Goal: Information Seeking & Learning: Learn about a topic

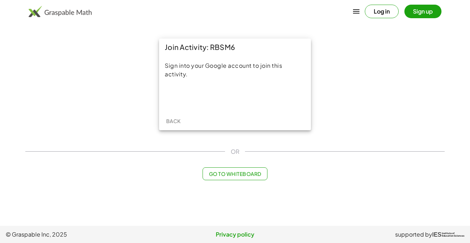
click at [175, 122] on span "Back" at bounding box center [173, 121] width 15 height 6
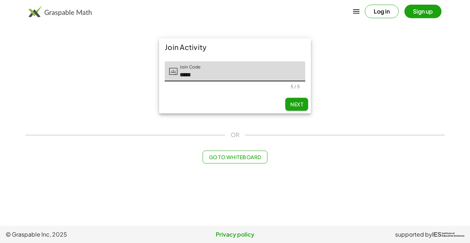
click at [299, 105] on span "Next" at bounding box center [296, 104] width 13 height 6
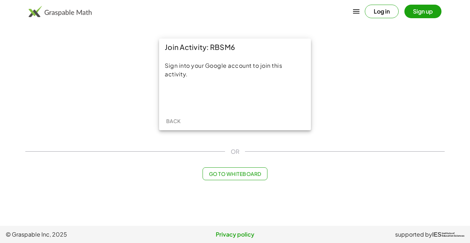
click at [172, 122] on span "Back" at bounding box center [173, 121] width 15 height 6
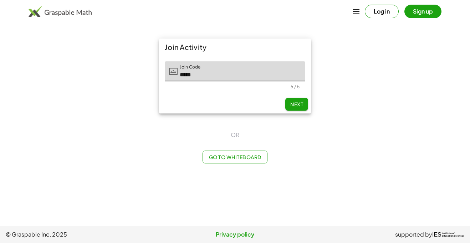
click at [297, 101] on span "Next" at bounding box center [296, 104] width 13 height 6
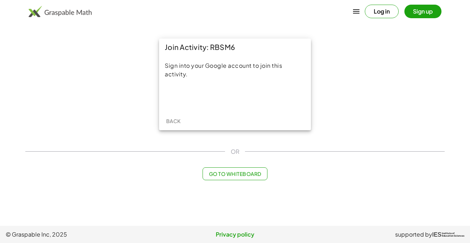
click at [238, 170] on button "Go to Whiteboard" at bounding box center [234, 173] width 65 height 13
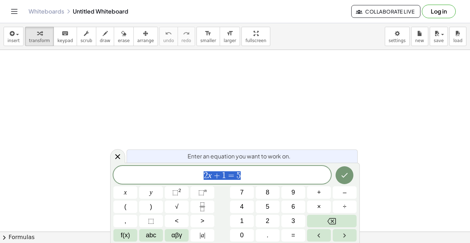
scroll to position [0, 0]
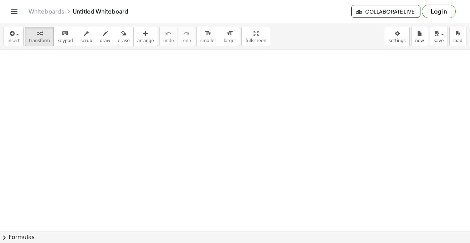
scroll to position [16, 0]
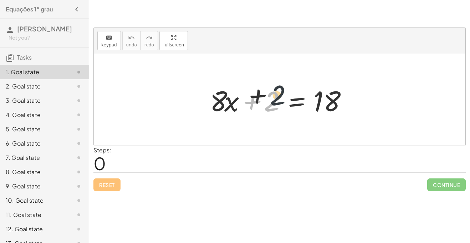
drag, startPoint x: 269, startPoint y: 104, endPoint x: 284, endPoint y: 90, distance: 20.2
click at [284, 90] on div at bounding box center [281, 100] width 151 height 37
drag, startPoint x: 263, startPoint y: 105, endPoint x: 367, endPoint y: 101, distance: 104.2
click at [367, 101] on div "+ 2 + · 8 · x + 2 = 18" at bounding box center [279, 99] width 371 height 91
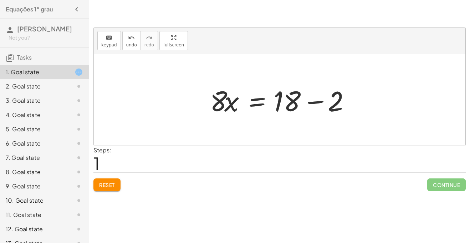
click at [313, 99] on div at bounding box center [281, 100] width 151 height 37
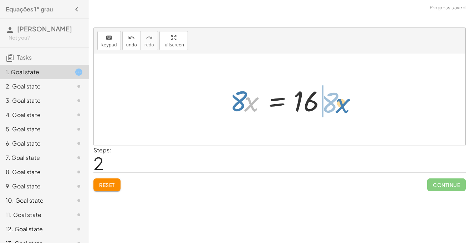
drag, startPoint x: 247, startPoint y: 103, endPoint x: 342, endPoint y: 103, distance: 95.5
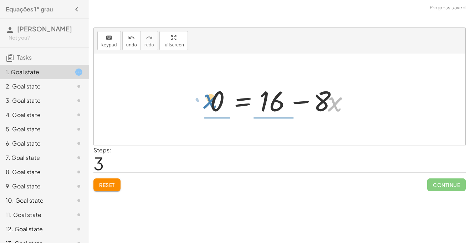
drag, startPoint x: 328, startPoint y: 103, endPoint x: 203, endPoint y: 100, distance: 125.5
click at [203, 100] on div "+ · 8 · x + 2 = 18 · 8 · x = + 18 − 2 · 8 · x = 16 · x − · 8 · 8 · x = 16 0 + −" at bounding box center [279, 100] width 160 height 40
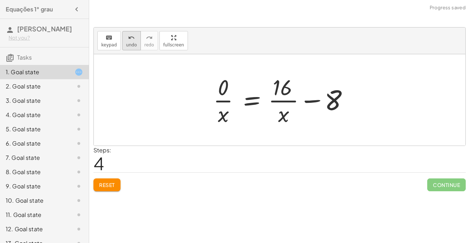
click at [130, 39] on icon "undo" at bounding box center [131, 37] width 7 height 9
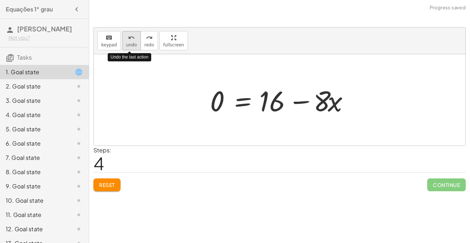
click at [130, 39] on icon "undo" at bounding box center [131, 37] width 7 height 9
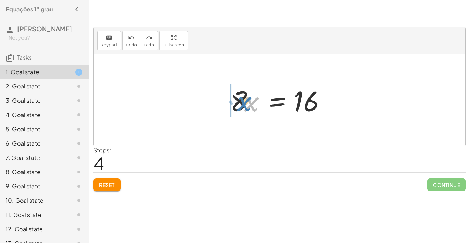
drag, startPoint x: 253, startPoint y: 104, endPoint x: 237, endPoint y: 102, distance: 16.5
click at [237, 102] on div at bounding box center [282, 100] width 112 height 37
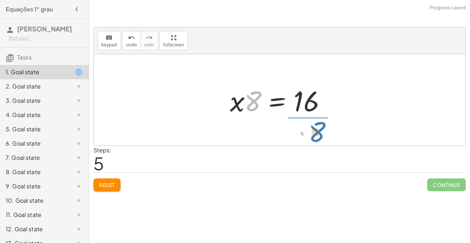
drag, startPoint x: 249, startPoint y: 102, endPoint x: 309, endPoint y: 132, distance: 66.6
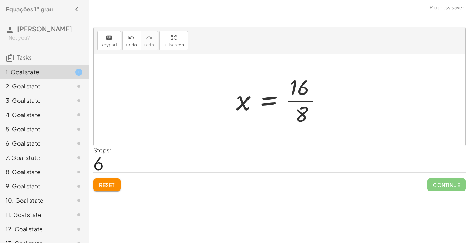
click at [299, 101] on div at bounding box center [281, 99] width 99 height 55
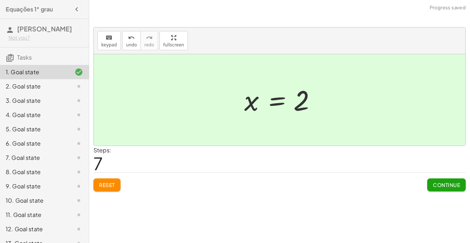
click at [446, 183] on span "Continue" at bounding box center [446, 184] width 27 height 6
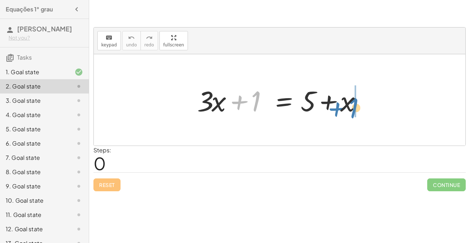
drag, startPoint x: 255, startPoint y: 105, endPoint x: 353, endPoint y: 111, distance: 97.9
click at [353, 111] on div at bounding box center [282, 100] width 177 height 37
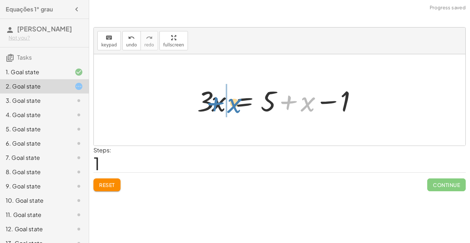
drag, startPoint x: 309, startPoint y: 104, endPoint x: 234, endPoint y: 105, distance: 75.2
click at [234, 105] on div at bounding box center [282, 100] width 177 height 37
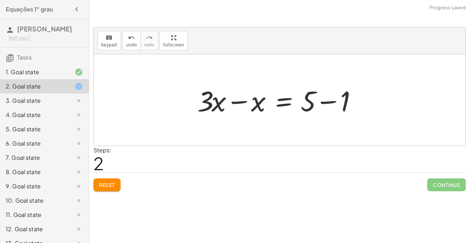
click at [308, 97] on div at bounding box center [282, 100] width 177 height 37
click at [325, 100] on div at bounding box center [282, 100] width 177 height 37
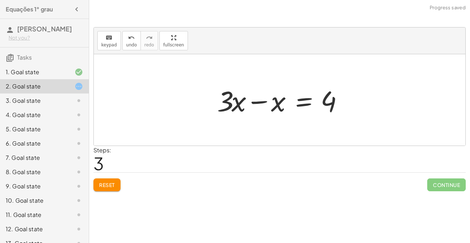
click at [237, 104] on div at bounding box center [281, 100] width 137 height 37
click at [279, 104] on div at bounding box center [281, 100] width 137 height 37
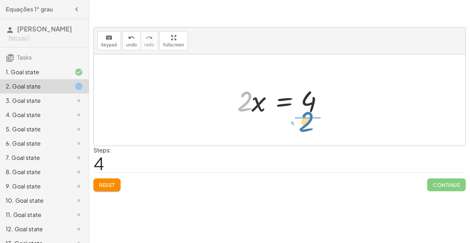
drag, startPoint x: 247, startPoint y: 102, endPoint x: 308, endPoint y: 126, distance: 65.8
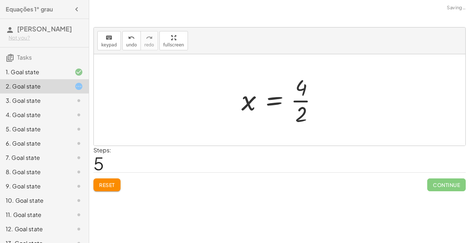
click at [303, 104] on div at bounding box center [282, 99] width 89 height 55
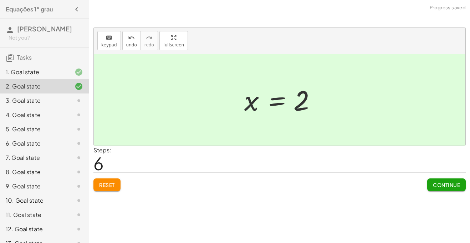
click at [445, 186] on span "Continue" at bounding box center [446, 184] width 27 height 6
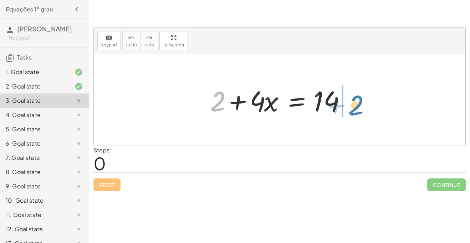
drag, startPoint x: 218, startPoint y: 102, endPoint x: 357, endPoint y: 105, distance: 139.0
click at [357, 105] on div at bounding box center [281, 100] width 151 height 37
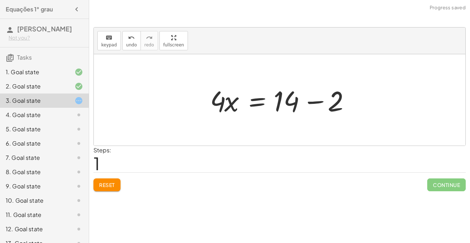
click at [306, 98] on div at bounding box center [281, 100] width 151 height 37
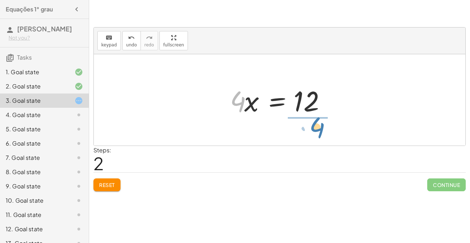
drag, startPoint x: 240, startPoint y: 102, endPoint x: 318, endPoint y: 125, distance: 81.5
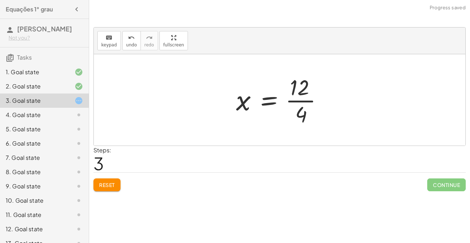
click at [293, 100] on div at bounding box center [281, 99] width 99 height 55
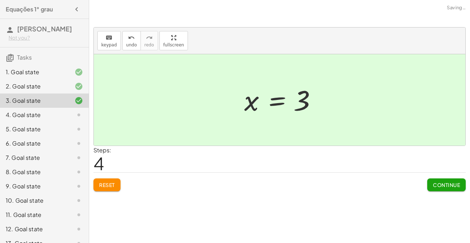
click at [446, 185] on span "Continue" at bounding box center [446, 184] width 27 height 6
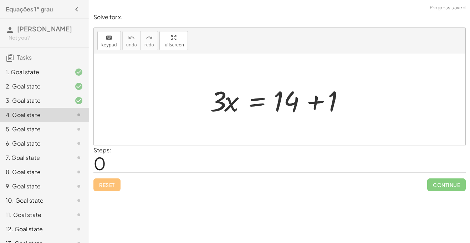
click at [310, 103] on div at bounding box center [281, 100] width 151 height 37
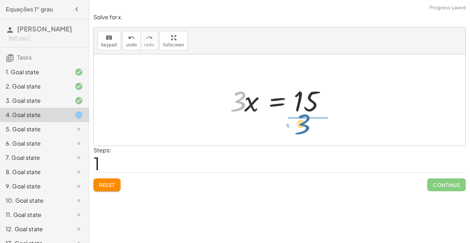
drag, startPoint x: 242, startPoint y: 103, endPoint x: 309, endPoint y: 125, distance: 71.0
click at [309, 125] on div "· 3 · x = + 14 + 1 · 3 · 3 · x = 15" at bounding box center [279, 99] width 371 height 91
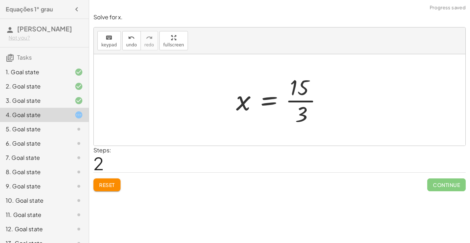
click at [301, 94] on div at bounding box center [281, 99] width 99 height 55
click at [306, 110] on div at bounding box center [281, 99] width 99 height 55
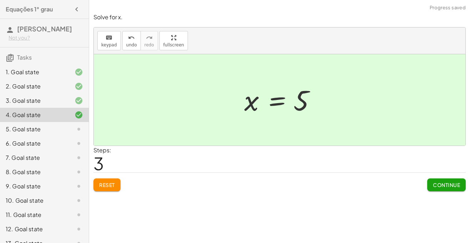
click at [444, 182] on span "Continue" at bounding box center [446, 184] width 27 height 6
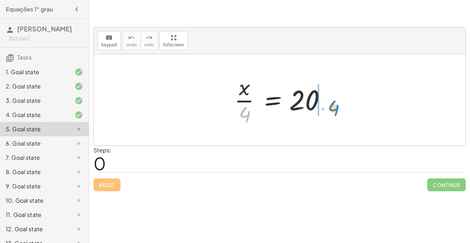
drag, startPoint x: 243, startPoint y: 110, endPoint x: 331, endPoint y: 103, distance: 88.3
click at [331, 103] on div at bounding box center [282, 99] width 103 height 55
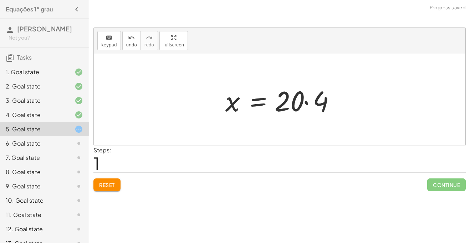
click at [305, 103] on div at bounding box center [282, 100] width 121 height 37
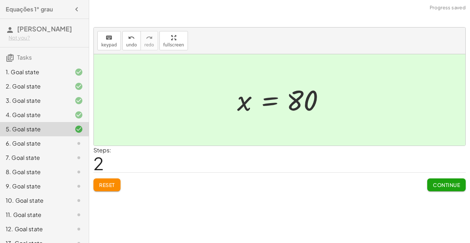
click at [435, 182] on span "Continue" at bounding box center [446, 184] width 27 height 6
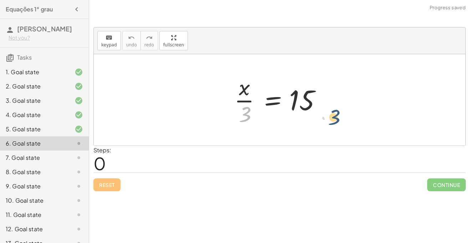
drag, startPoint x: 244, startPoint y: 120, endPoint x: 342, endPoint y: 123, distance: 98.0
click at [342, 123] on div "· 3 · x · 3 = 15" at bounding box center [279, 99] width 371 height 91
drag, startPoint x: 244, startPoint y: 117, endPoint x: 339, endPoint y: 117, distance: 94.4
click at [247, 112] on div at bounding box center [282, 99] width 103 height 55
drag, startPoint x: 246, startPoint y: 112, endPoint x: 323, endPoint y: 92, distance: 79.6
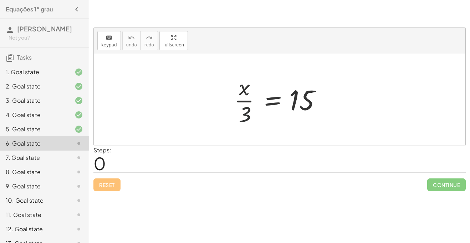
click at [323, 92] on div at bounding box center [282, 99] width 103 height 55
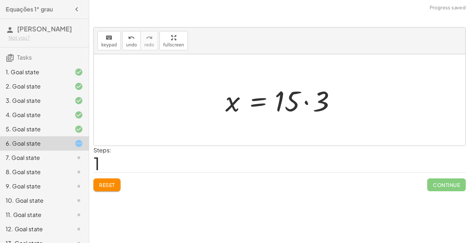
click at [313, 94] on div at bounding box center [282, 100] width 121 height 37
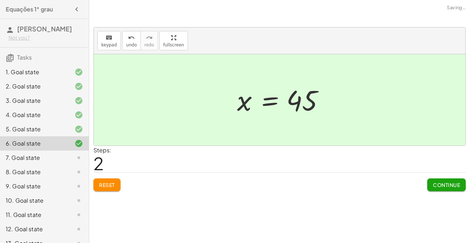
click at [438, 189] on button "Continue" at bounding box center [446, 184] width 38 height 13
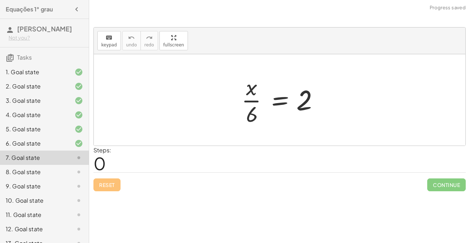
click at [320, 164] on div "Steps: 0" at bounding box center [279, 159] width 372 height 26
drag, startPoint x: 251, startPoint y: 115, endPoint x: 335, endPoint y: 108, distance: 84.8
drag, startPoint x: 251, startPoint y: 118, endPoint x: 342, endPoint y: 101, distance: 93.1
click at [342, 101] on div "· 6 · x · 6 = 2" at bounding box center [279, 99] width 371 height 91
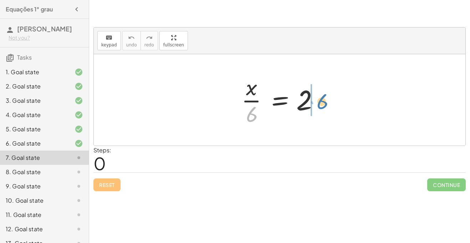
drag, startPoint x: 249, startPoint y: 117, endPoint x: 318, endPoint y: 104, distance: 69.6
click at [318, 104] on div at bounding box center [282, 99] width 89 height 55
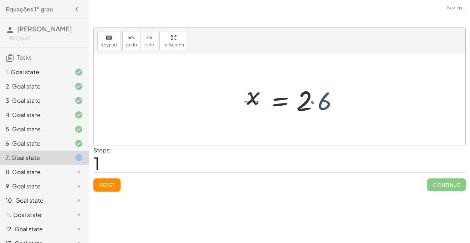
click at [318, 104] on div at bounding box center [296, 100] width 107 height 37
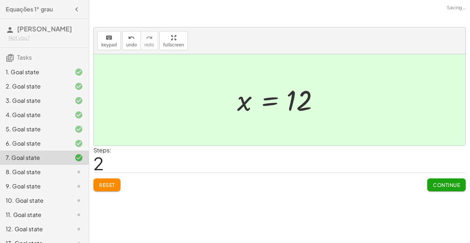
click at [440, 183] on span "Continue" at bounding box center [446, 184] width 27 height 6
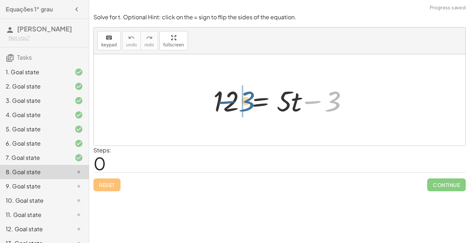
drag, startPoint x: 333, startPoint y: 101, endPoint x: 247, endPoint y: 101, distance: 86.6
click at [247, 101] on div at bounding box center [282, 100] width 145 height 37
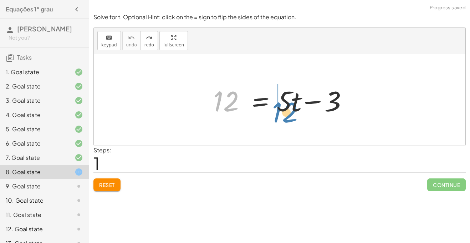
drag, startPoint x: 239, startPoint y: 90, endPoint x: 297, endPoint y: 91, distance: 58.5
click at [297, 91] on div at bounding box center [282, 100] width 145 height 37
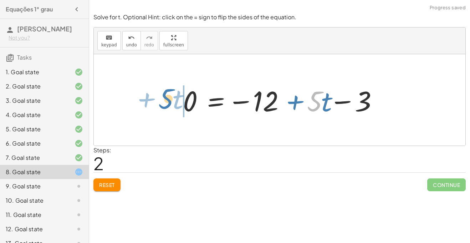
drag, startPoint x: 318, startPoint y: 103, endPoint x: 167, endPoint y: 100, distance: 150.4
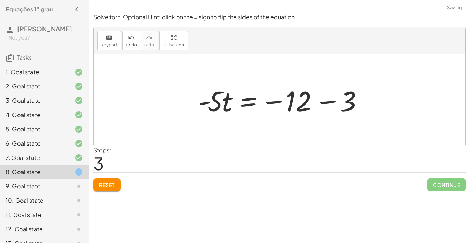
click at [300, 103] on div at bounding box center [282, 100] width 175 height 37
click at [334, 103] on div at bounding box center [282, 100] width 175 height 37
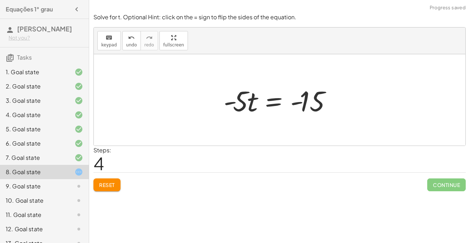
click at [249, 101] on div at bounding box center [282, 100] width 124 height 37
drag, startPoint x: 243, startPoint y: 104, endPoint x: 324, endPoint y: 129, distance: 85.0
click at [324, 129] on div "12 = + · 5 · t − 3 0 = − 12 + · 5 · t − 3 − · 5 · t + 0 = − 12 − 3 · - 5 · t = …" at bounding box center [279, 99] width 371 height 91
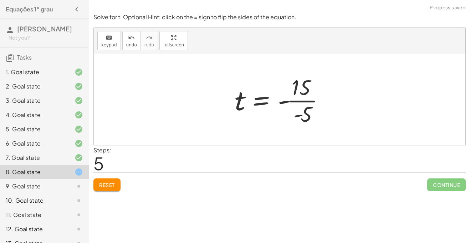
click at [299, 93] on div at bounding box center [282, 99] width 103 height 55
click at [304, 107] on div at bounding box center [282, 99] width 103 height 55
click at [247, 103] on div at bounding box center [282, 99] width 96 height 35
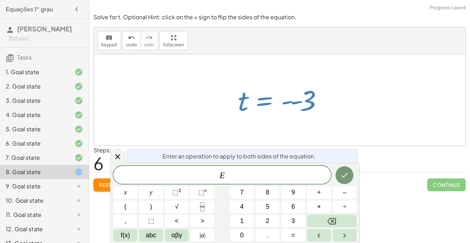
click at [325, 106] on div at bounding box center [282, 99] width 96 height 35
click at [346, 175] on icon "Done" at bounding box center [344, 175] width 9 height 9
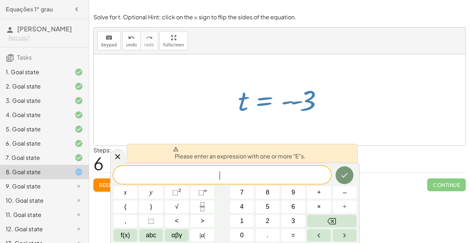
click at [314, 150] on div "Please enter an expression with one or more "E"s." at bounding box center [242, 153] width 231 height 19
click at [116, 156] on icon at bounding box center [117, 156] width 9 height 9
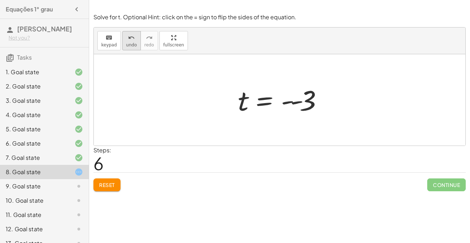
click at [128, 49] on button "undo undo" at bounding box center [131, 40] width 19 height 19
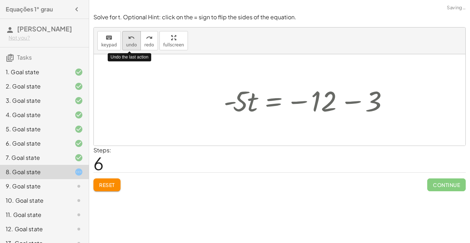
click at [128, 49] on button "undo undo" at bounding box center [131, 40] width 19 height 19
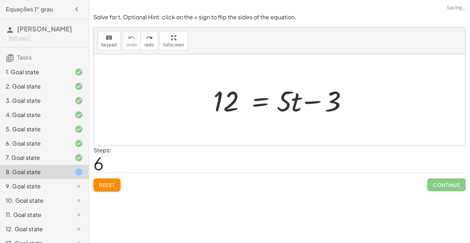
click at [165, 106] on div at bounding box center [279, 99] width 371 height 91
drag, startPoint x: 295, startPoint y: 99, endPoint x: 218, endPoint y: 97, distance: 76.7
click at [218, 97] on div at bounding box center [282, 100] width 145 height 37
drag, startPoint x: 284, startPoint y: 97, endPoint x: 197, endPoint y: 97, distance: 87.0
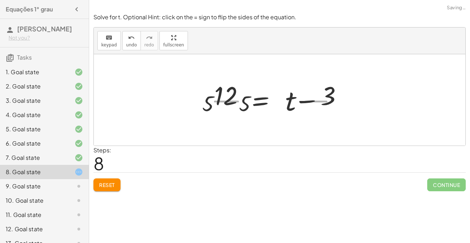
click at [202, 96] on div "· 5 + · t 12 = + · 5 · t − 3 · · 5 · · 5 12 = + · 5 · t − 3" at bounding box center [274, 100] width 148 height 58
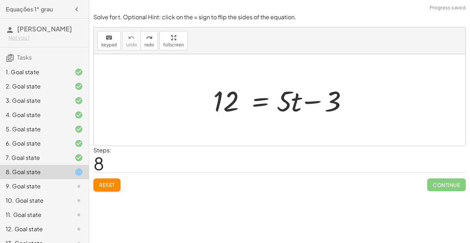
click at [82, 207] on div "9. Goal state" at bounding box center [44, 214] width 89 height 14
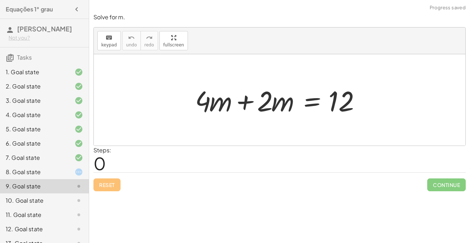
click at [77, 171] on icon at bounding box center [78, 171] width 9 height 9
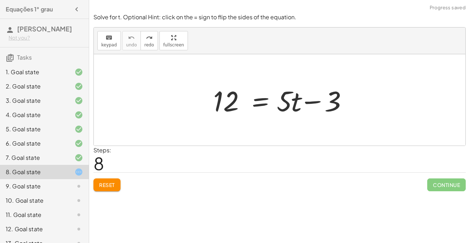
click at [102, 185] on span "Reset" at bounding box center [107, 184] width 16 height 6
click at [75, 186] on icon at bounding box center [78, 186] width 9 height 9
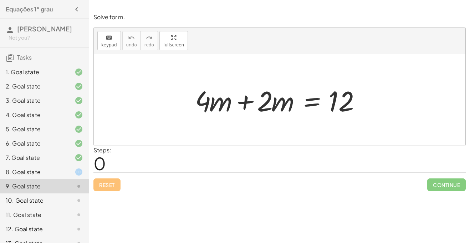
click at [289, 101] on div at bounding box center [281, 100] width 181 height 37
click at [268, 109] on div at bounding box center [281, 100] width 181 height 37
click at [245, 100] on div at bounding box center [281, 100] width 181 height 37
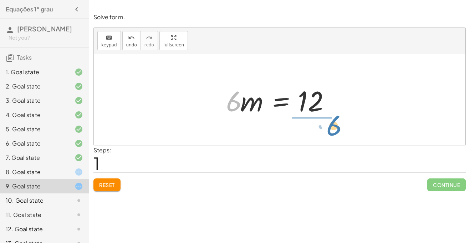
drag, startPoint x: 234, startPoint y: 105, endPoint x: 333, endPoint y: 130, distance: 102.4
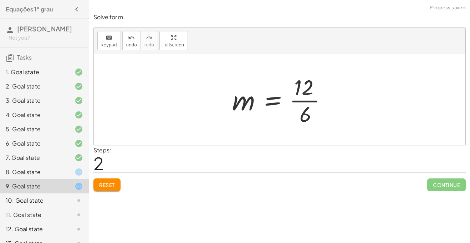
click at [309, 102] on div at bounding box center [282, 99] width 108 height 55
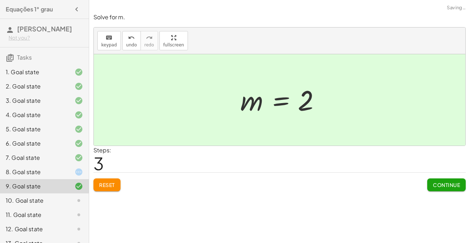
click at [453, 186] on span "Continue" at bounding box center [446, 184] width 27 height 6
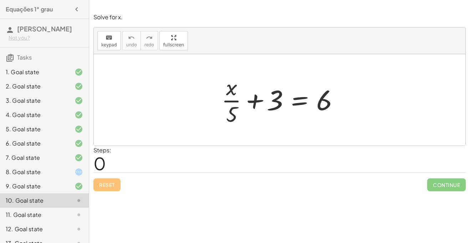
click at [258, 103] on div at bounding box center [282, 99] width 129 height 55
click at [234, 98] on div at bounding box center [282, 99] width 129 height 55
drag, startPoint x: 256, startPoint y: 100, endPoint x: 347, endPoint y: 102, distance: 90.9
click at [347, 102] on div "+ 3 + · x · 5 + 3 = 6" at bounding box center [280, 100] width 138 height 58
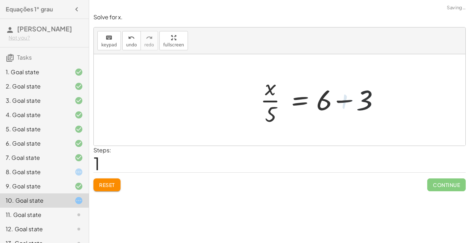
click at [347, 102] on div at bounding box center [322, 99] width 129 height 55
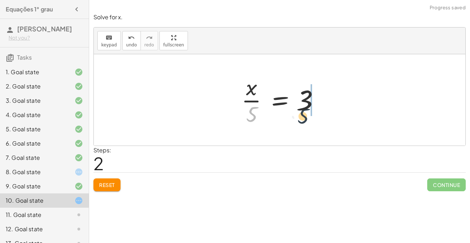
drag, startPoint x: 253, startPoint y: 110, endPoint x: 314, endPoint y: 117, distance: 62.0
click at [314, 117] on div at bounding box center [282, 99] width 89 height 55
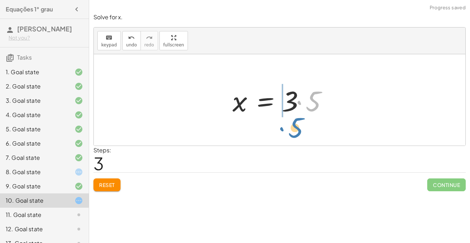
drag, startPoint x: 315, startPoint y: 103, endPoint x: 303, endPoint y: 127, distance: 27.1
click at [303, 127] on div "+ · x · 5 + 3 = 6 · x · 5 = + 6 − 3 · x · 5 = 3 · 5 x · 5 = 3 ·" at bounding box center [279, 99] width 371 height 91
click at [289, 113] on div at bounding box center [282, 100] width 107 height 37
click at [292, 109] on div at bounding box center [282, 100] width 107 height 37
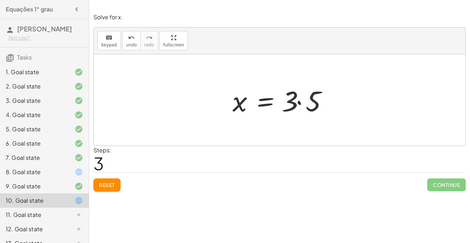
click at [292, 109] on div at bounding box center [282, 100] width 107 height 37
click at [303, 102] on div at bounding box center [282, 100] width 107 height 37
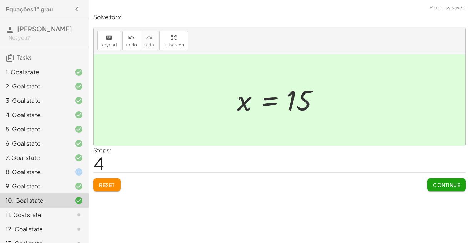
click at [447, 184] on span "Continue" at bounding box center [446, 184] width 27 height 6
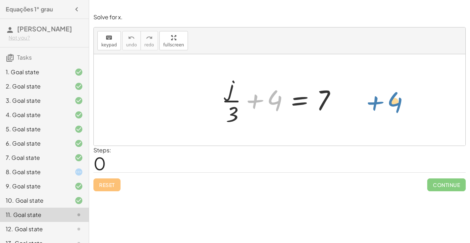
drag, startPoint x: 257, startPoint y: 99, endPoint x: 379, endPoint y: 101, distance: 122.6
click at [379, 101] on div "+ 4 + · j · 3 + 4 = 7" at bounding box center [279, 99] width 371 height 91
drag, startPoint x: 278, startPoint y: 102, endPoint x: 363, endPoint y: 104, distance: 84.5
click at [363, 104] on div "+ 4 + · j · 3 + 4 = 7" at bounding box center [279, 99] width 371 height 91
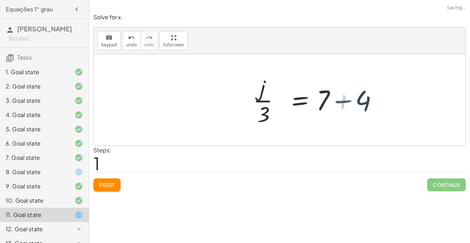
click at [363, 104] on div at bounding box center [322, 99] width 129 height 55
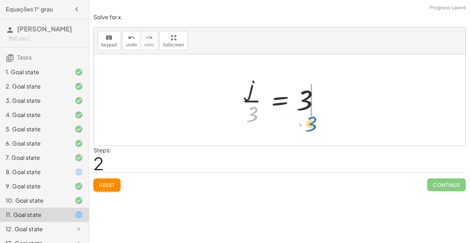
drag, startPoint x: 252, startPoint y: 109, endPoint x: 311, endPoint y: 118, distance: 59.9
click at [311, 118] on div at bounding box center [282, 99] width 89 height 55
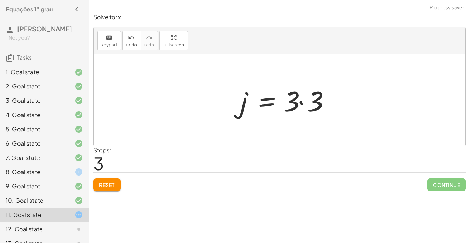
click at [311, 118] on div "+ · j · 3 + 4 = 7 · j · 3 = + 7 − 4 · j · 3 = 3 j · 3 = 3 ·" at bounding box center [284, 100] width 109 height 40
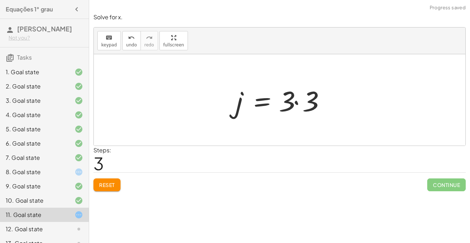
click at [292, 98] on div at bounding box center [282, 100] width 100 height 37
click at [298, 102] on div at bounding box center [282, 100] width 100 height 37
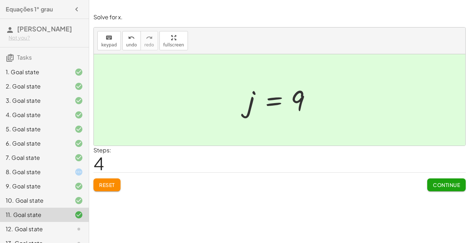
click at [432, 179] on button "Continue" at bounding box center [446, 184] width 38 height 13
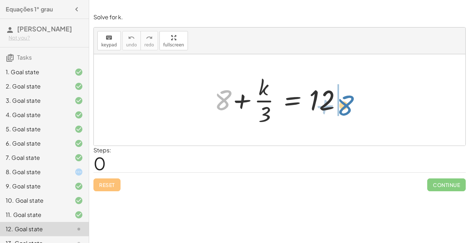
drag, startPoint x: 228, startPoint y: 99, endPoint x: 360, endPoint y: 102, distance: 132.2
click at [360, 102] on div "+ 8 + 8 + · k · 3 = 12" at bounding box center [279, 99] width 371 height 91
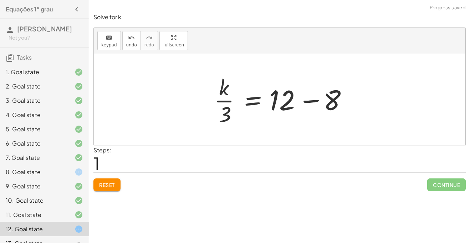
click at [302, 98] on div at bounding box center [282, 99] width 143 height 55
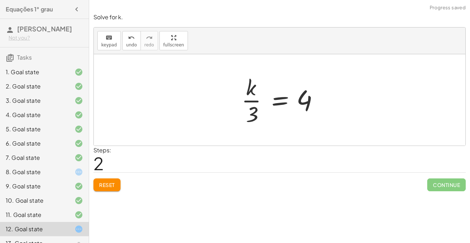
click at [226, 112] on div at bounding box center [279, 99] width 371 height 91
drag, startPoint x: 255, startPoint y: 114, endPoint x: 316, endPoint y: 122, distance: 62.2
click at [316, 122] on div at bounding box center [282, 99] width 89 height 55
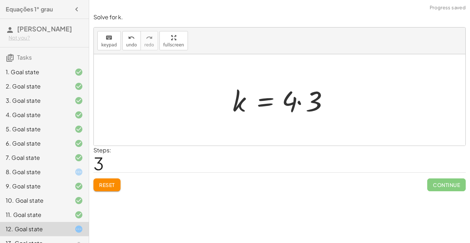
click at [310, 99] on div at bounding box center [282, 100] width 107 height 37
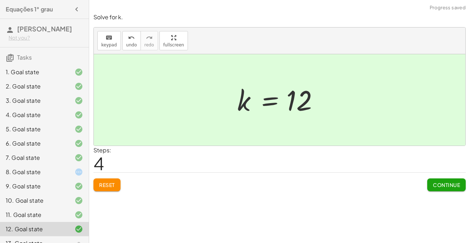
click at [429, 181] on button "Continue" at bounding box center [446, 184] width 38 height 13
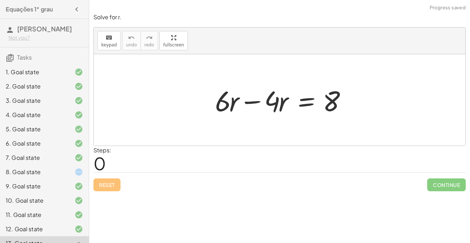
click at [249, 106] on div at bounding box center [281, 100] width 141 height 37
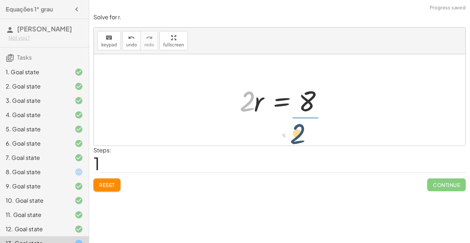
drag, startPoint x: 248, startPoint y: 102, endPoint x: 310, endPoint y: 134, distance: 69.5
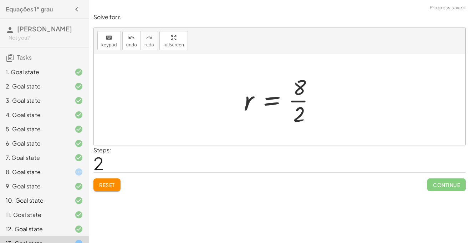
click at [301, 110] on div at bounding box center [282, 99] width 84 height 55
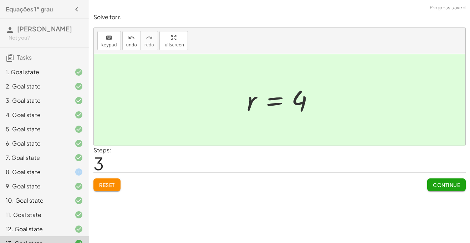
click at [436, 182] on span "Continue" at bounding box center [446, 184] width 27 height 6
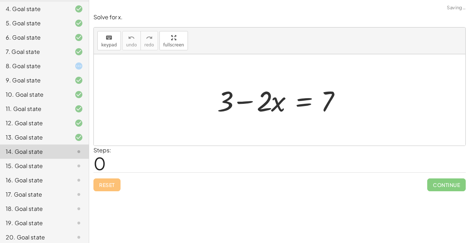
scroll to position [110, 0]
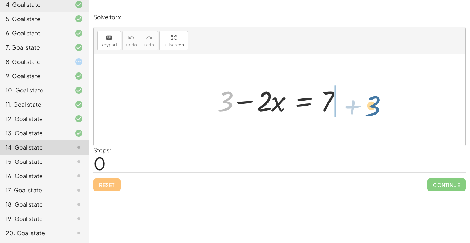
drag, startPoint x: 226, startPoint y: 100, endPoint x: 374, endPoint y: 105, distance: 148.7
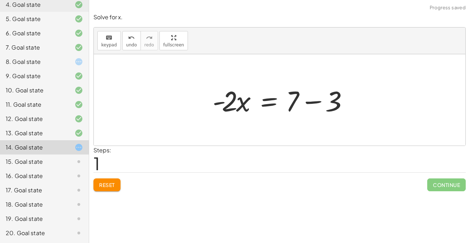
click at [313, 104] on div at bounding box center [282, 100] width 146 height 37
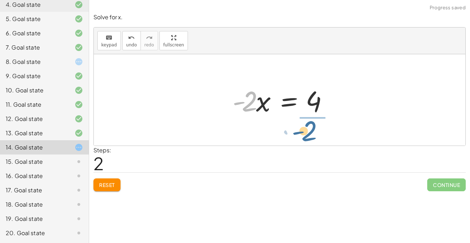
drag, startPoint x: 250, startPoint y: 102, endPoint x: 337, endPoint y: 129, distance: 91.8
click at [337, 129] on div "+ 3 − · 2 · x = 7 · - 2 · x = + 7 − 3 · - 2 · 2 · x = - 4" at bounding box center [279, 99] width 371 height 91
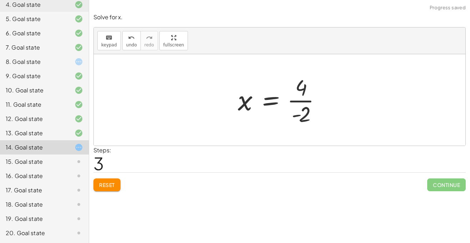
click at [299, 102] on div at bounding box center [282, 99] width 96 height 55
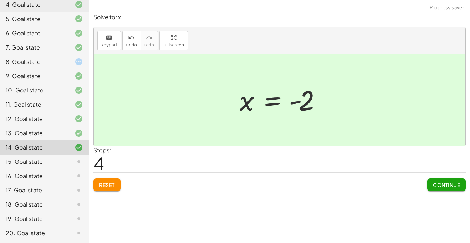
click at [442, 185] on span "Continue" at bounding box center [446, 184] width 27 height 6
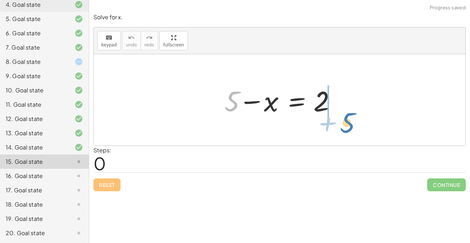
drag, startPoint x: 235, startPoint y: 108, endPoint x: 365, endPoint y: 115, distance: 130.6
click at [365, 115] on div "+ 5 + 5 − x = 2" at bounding box center [279, 99] width 371 height 91
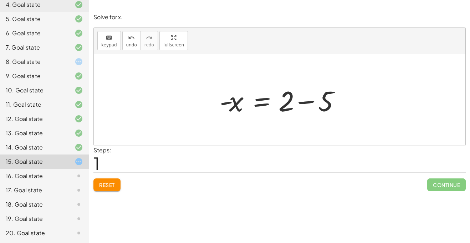
click at [293, 102] on div at bounding box center [282, 100] width 132 height 37
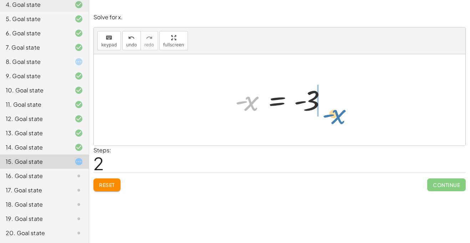
drag, startPoint x: 244, startPoint y: 102, endPoint x: 341, endPoint y: 114, distance: 97.0
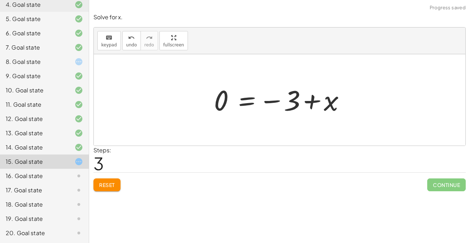
click at [279, 98] on div at bounding box center [282, 99] width 144 height 35
click at [108, 182] on span "Reset" at bounding box center [107, 184] width 16 height 6
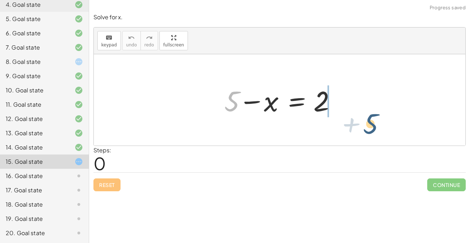
drag, startPoint x: 233, startPoint y: 104, endPoint x: 371, endPoint y: 117, distance: 138.2
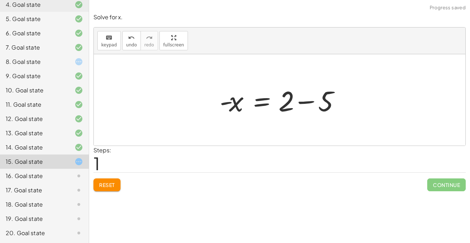
click at [315, 101] on div at bounding box center [282, 100] width 132 height 37
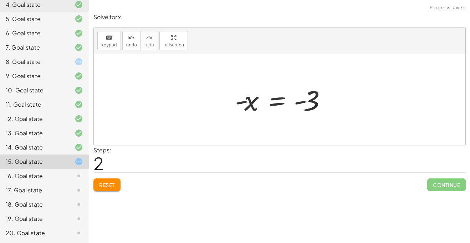
click at [254, 103] on div at bounding box center [282, 99] width 102 height 35
click at [308, 101] on div at bounding box center [282, 99] width 102 height 35
click at [311, 99] on div at bounding box center [282, 99] width 102 height 35
click at [301, 102] on div at bounding box center [282, 99] width 102 height 35
click at [105, 181] on button "Reset" at bounding box center [106, 184] width 27 height 13
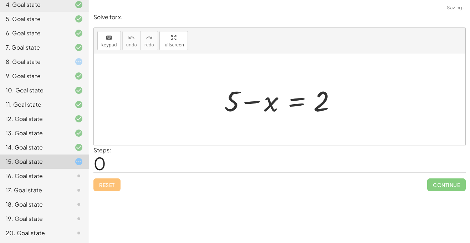
click at [80, 174] on icon at bounding box center [78, 175] width 9 height 9
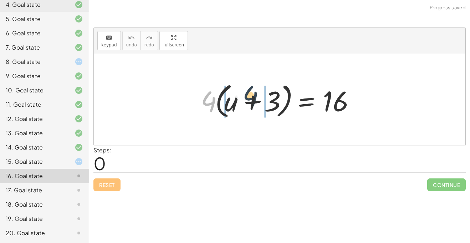
drag, startPoint x: 212, startPoint y: 104, endPoint x: 255, endPoint y: 98, distance: 43.1
click at [255, 98] on div at bounding box center [282, 99] width 170 height 41
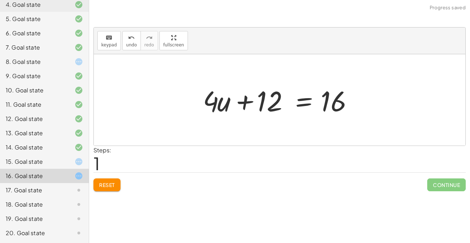
click at [255, 98] on div at bounding box center [282, 100] width 166 height 37
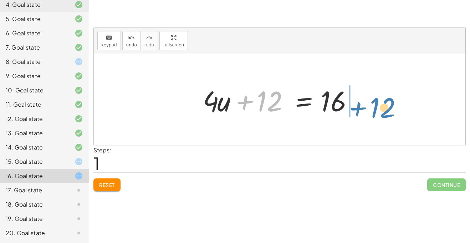
drag, startPoint x: 265, startPoint y: 99, endPoint x: 387, endPoint y: 102, distance: 121.9
click at [387, 102] on div "· 4 · ( + u + 3 ) = 16 + · 4 · u + · 4 · 3 = 16 + 12 + u + = [DATE]" at bounding box center [279, 99] width 371 height 91
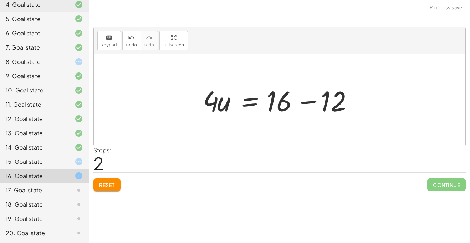
click at [318, 100] on div at bounding box center [282, 100] width 166 height 37
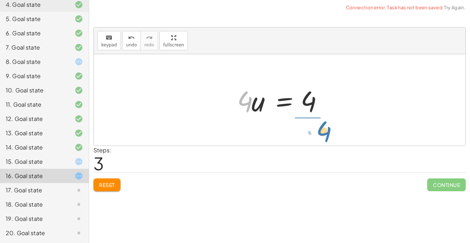
drag, startPoint x: 244, startPoint y: 98, endPoint x: 326, endPoint y: 123, distance: 85.9
click at [326, 123] on div "· 4 · ( + u + 3 ) = 16 + · 4 · u + · 4 · 3 = 16 + · 4 · u + 12 = 16 · 4 · u = +…" at bounding box center [279, 99] width 371 height 91
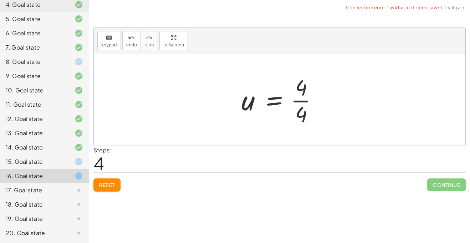
click at [327, 117] on div "· 4 · ( + u + 3 ) = 16 + · 4 · u + · 4 · 3 = 16 + · 4 · u + 12 = 16 · 4 · u = +…" at bounding box center [280, 100] width 98 height 58
click at [304, 106] on div at bounding box center [282, 99] width 89 height 55
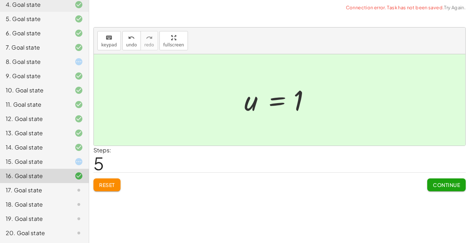
click at [435, 182] on span "Continue" at bounding box center [446, 184] width 27 height 6
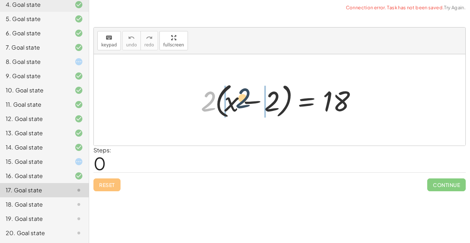
drag, startPoint x: 212, startPoint y: 100, endPoint x: 252, endPoint y: 98, distance: 39.6
click at [252, 98] on div at bounding box center [282, 99] width 170 height 41
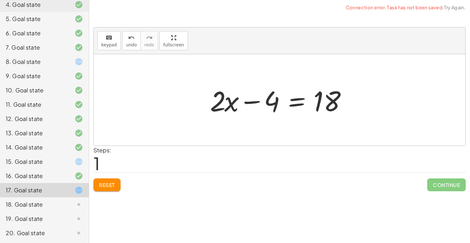
click at [252, 98] on div at bounding box center [281, 100] width 151 height 37
drag, startPoint x: 272, startPoint y: 107, endPoint x: 369, endPoint y: 111, distance: 97.0
click at [369, 111] on div "· 2 · ( + x − 2 ) = 18 + · 2 · x − · 2 · 2 = 18 − 4 + x − = 18 · 2 · 4" at bounding box center [279, 99] width 371 height 91
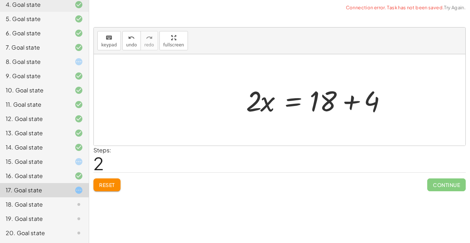
click at [340, 100] on div at bounding box center [317, 100] width 151 height 37
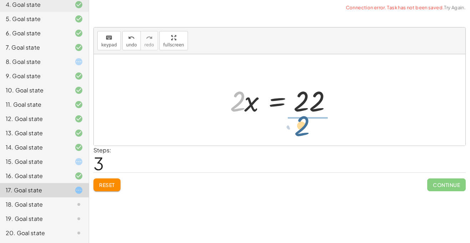
drag, startPoint x: 242, startPoint y: 102, endPoint x: 337, endPoint y: 124, distance: 98.5
click at [337, 124] on div "· 2 · ( + x − 2 ) = 18 + · 2 · x − · 2 · 2 = 18 + · 2 · x − 4 = 18 · 2 · x = + …" at bounding box center [279, 99] width 371 height 91
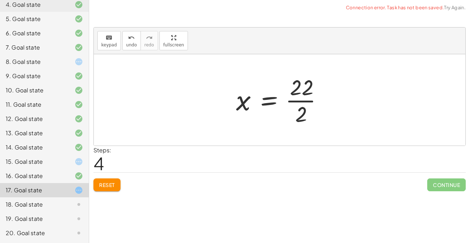
click at [297, 104] on div at bounding box center [281, 99] width 99 height 55
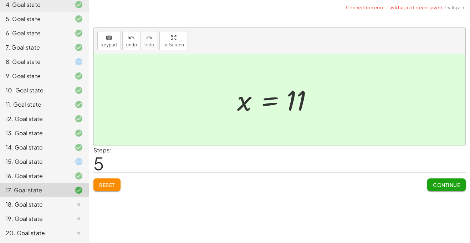
click at [435, 182] on span "Continue" at bounding box center [446, 184] width 27 height 6
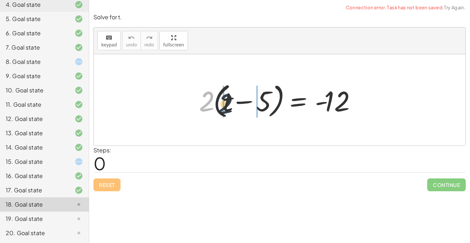
drag, startPoint x: 208, startPoint y: 98, endPoint x: 254, endPoint y: 108, distance: 46.5
click at [254, 108] on div at bounding box center [281, 99] width 173 height 41
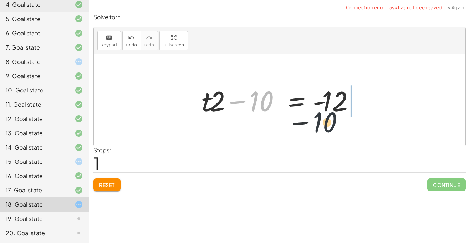
drag, startPoint x: 252, startPoint y: 103, endPoint x: 348, endPoint y: 127, distance: 98.9
click at [348, 127] on div "· 2 · ( + t − 5 ) = - 12 + · t · 2 − · 5 · 2 = - 12 − 10 + t − = - 12 · · 2 10" at bounding box center [279, 99] width 371 height 91
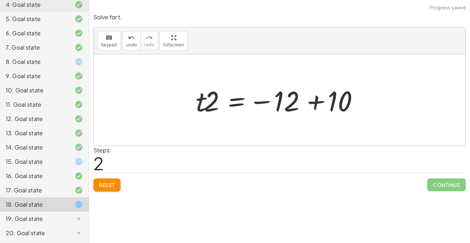
click at [316, 91] on div at bounding box center [282, 100] width 180 height 37
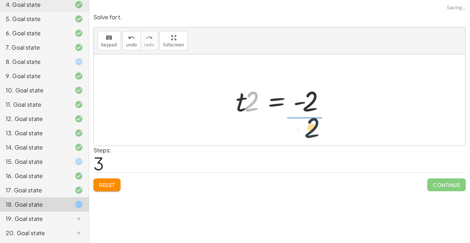
drag, startPoint x: 251, startPoint y: 103, endPoint x: 316, endPoint y: 130, distance: 71.4
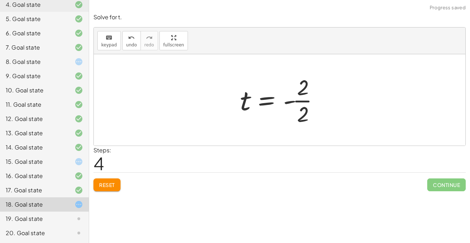
click at [306, 106] on div at bounding box center [282, 99] width 92 height 55
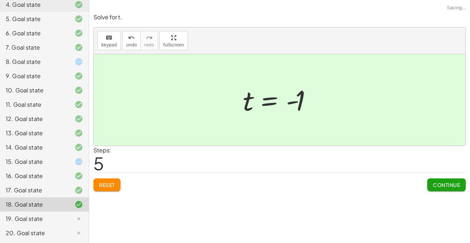
click at [450, 184] on span "Continue" at bounding box center [446, 184] width 27 height 6
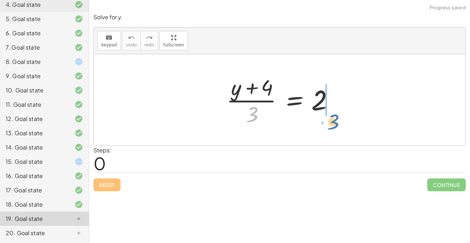
drag, startPoint x: 250, startPoint y: 112, endPoint x: 331, endPoint y: 119, distance: 80.9
click at [331, 119] on div at bounding box center [282, 99] width 119 height 55
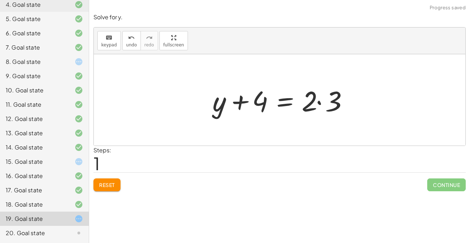
click at [315, 111] on div at bounding box center [282, 100] width 146 height 37
click at [309, 107] on div at bounding box center [282, 100] width 146 height 37
click at [315, 105] on div at bounding box center [282, 100] width 146 height 37
click at [323, 100] on div at bounding box center [282, 100] width 146 height 37
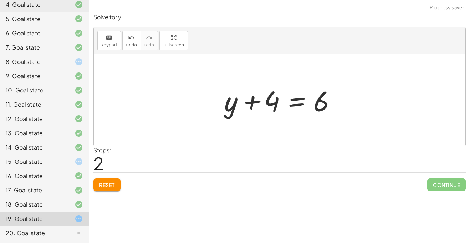
click at [248, 101] on div at bounding box center [282, 100] width 123 height 37
drag, startPoint x: 270, startPoint y: 97, endPoint x: 382, endPoint y: 95, distance: 111.9
click at [382, 95] on div "· ( + y + 4 ) · 3 = 2 + y + 4 = · 2 · 3 + 4 + y + 4 = 6" at bounding box center [279, 99] width 371 height 91
click at [301, 105] on div at bounding box center [282, 100] width 123 height 37
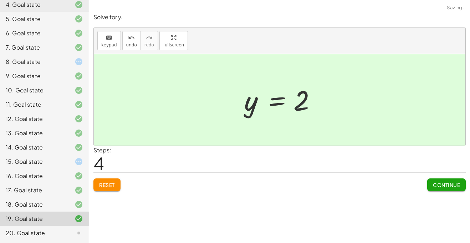
click at [453, 184] on span "Continue" at bounding box center [446, 184] width 27 height 6
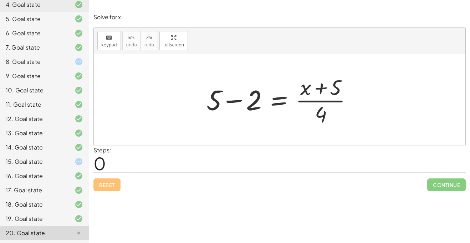
click at [316, 95] on div at bounding box center [282, 99] width 158 height 55
drag, startPoint x: 257, startPoint y: 105, endPoint x: 329, endPoint y: 117, distance: 72.4
click at [329, 117] on div at bounding box center [282, 99] width 158 height 55
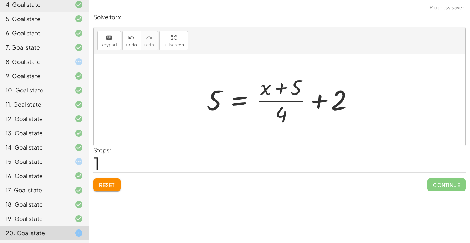
click at [300, 100] on div at bounding box center [282, 99] width 158 height 55
click at [310, 103] on div at bounding box center [282, 99] width 158 height 55
drag, startPoint x: 286, startPoint y: 89, endPoint x: 345, endPoint y: 108, distance: 61.3
click at [345, 108] on div at bounding box center [282, 99] width 158 height 55
click at [111, 186] on span "Reset" at bounding box center [107, 184] width 16 height 6
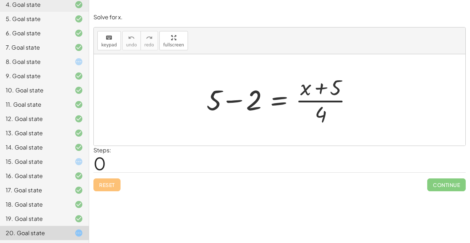
click at [320, 86] on div at bounding box center [282, 99] width 158 height 55
drag, startPoint x: 254, startPoint y: 106, endPoint x: 270, endPoint y: 98, distance: 18.2
click at [270, 98] on div at bounding box center [282, 99] width 158 height 55
drag, startPoint x: 256, startPoint y: 102, endPoint x: 318, endPoint y: 92, distance: 62.2
click at [318, 92] on div at bounding box center [282, 99] width 158 height 55
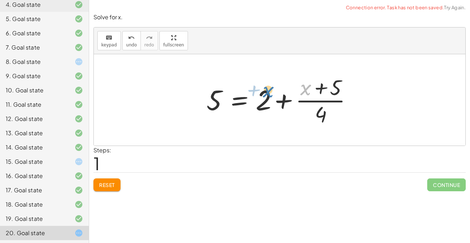
drag, startPoint x: 310, startPoint y: 88, endPoint x: 209, endPoint y: 96, distance: 101.1
click at [209, 96] on div at bounding box center [282, 99] width 158 height 55
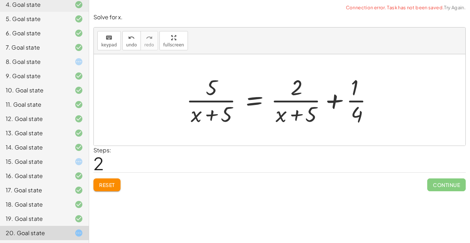
click at [97, 183] on button "Reset" at bounding box center [106, 184] width 27 height 13
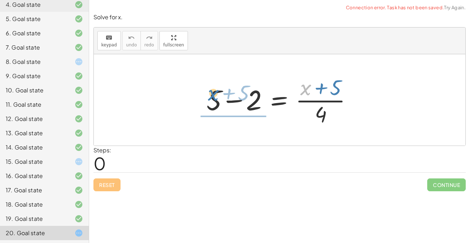
drag, startPoint x: 304, startPoint y: 86, endPoint x: 209, endPoint y: 93, distance: 95.4
click at [209, 93] on div at bounding box center [282, 99] width 158 height 55
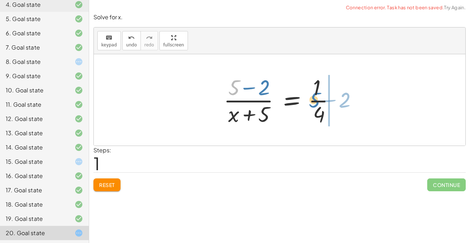
drag, startPoint x: 235, startPoint y: 84, endPoint x: 329, endPoint y: 99, distance: 95.0
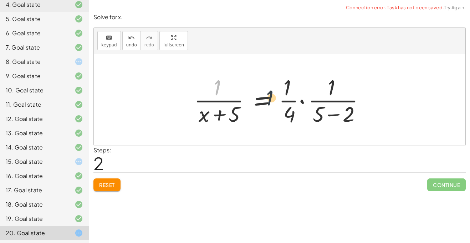
drag, startPoint x: 218, startPoint y: 92, endPoint x: 357, endPoint y: 119, distance: 141.6
click at [357, 119] on div at bounding box center [282, 99] width 184 height 55
click at [108, 181] on button "Reset" at bounding box center [106, 184] width 27 height 13
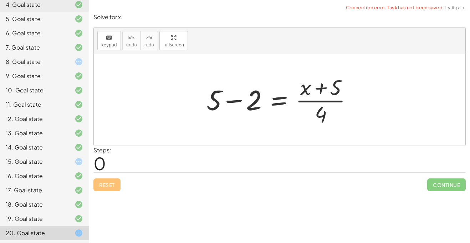
click at [75, 62] on icon at bounding box center [78, 61] width 9 height 9
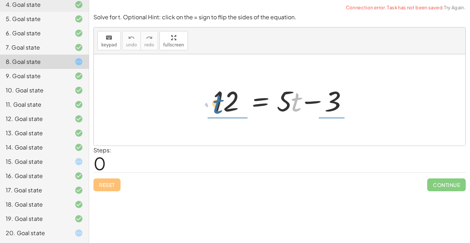
drag, startPoint x: 298, startPoint y: 100, endPoint x: 215, endPoint y: 103, distance: 82.7
click at [215, 103] on div at bounding box center [282, 100] width 145 height 37
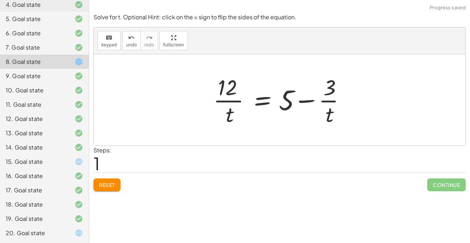
click at [112, 181] on span "Reset" at bounding box center [107, 184] width 16 height 6
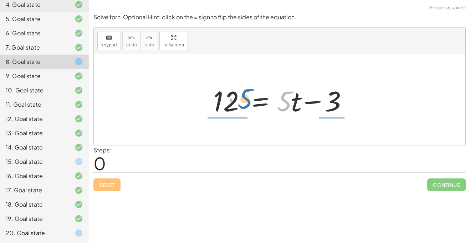
drag, startPoint x: 287, startPoint y: 107, endPoint x: 242, endPoint y: 106, distance: 44.9
click at [242, 106] on div at bounding box center [282, 100] width 145 height 37
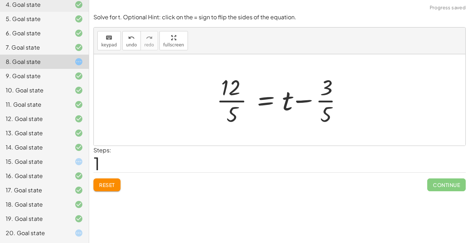
click at [102, 186] on span "Reset" at bounding box center [107, 184] width 16 height 6
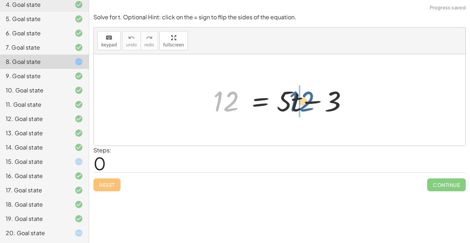
drag, startPoint x: 236, startPoint y: 94, endPoint x: 313, endPoint y: 95, distance: 77.3
click at [313, 95] on div at bounding box center [282, 100] width 145 height 37
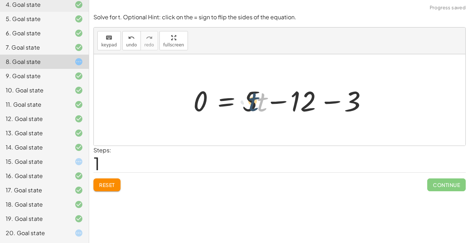
drag, startPoint x: 262, startPoint y: 102, endPoint x: 253, endPoint y: 102, distance: 8.2
click at [253, 102] on div at bounding box center [282, 100] width 185 height 37
drag, startPoint x: 252, startPoint y: 101, endPoint x: 191, endPoint y: 92, distance: 61.9
click at [191, 92] on div at bounding box center [282, 100] width 185 height 37
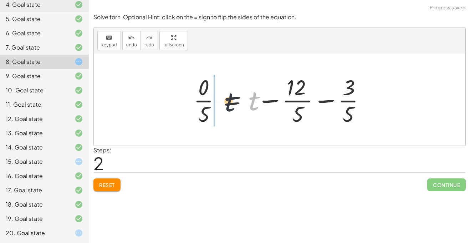
drag, startPoint x: 252, startPoint y: 103, endPoint x: 207, endPoint y: 104, distance: 45.3
click at [207, 104] on div at bounding box center [282, 99] width 184 height 55
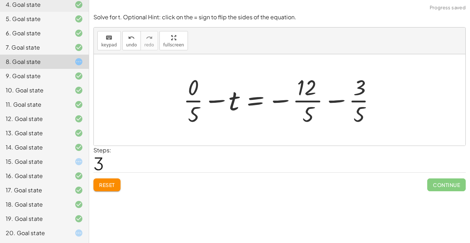
click at [112, 182] on span "Reset" at bounding box center [107, 184] width 16 height 6
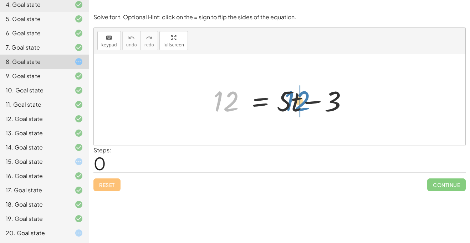
drag, startPoint x: 228, startPoint y: 102, endPoint x: 302, endPoint y: 102, distance: 73.4
click at [302, 102] on div at bounding box center [282, 100] width 145 height 37
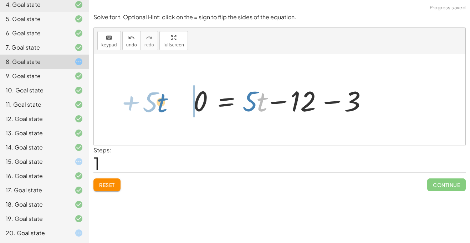
drag, startPoint x: 259, startPoint y: 103, endPoint x: 161, endPoint y: 104, distance: 98.0
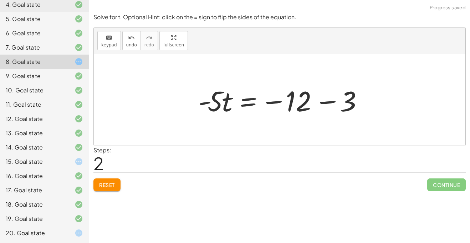
click at [321, 99] on div at bounding box center [282, 100] width 175 height 37
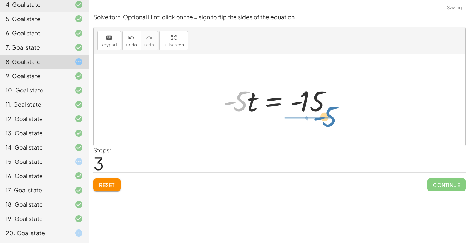
drag, startPoint x: 242, startPoint y: 99, endPoint x: 327, endPoint y: 114, distance: 86.5
click at [327, 114] on div at bounding box center [282, 100] width 124 height 37
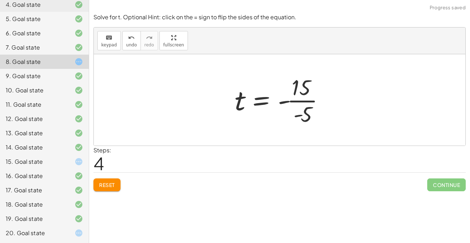
click at [292, 97] on div at bounding box center [282, 99] width 103 height 55
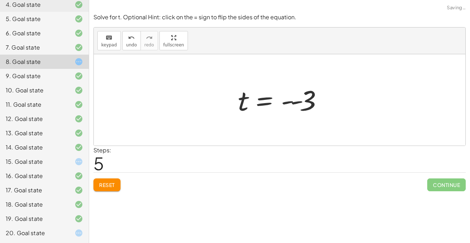
click at [290, 99] on div at bounding box center [282, 99] width 96 height 35
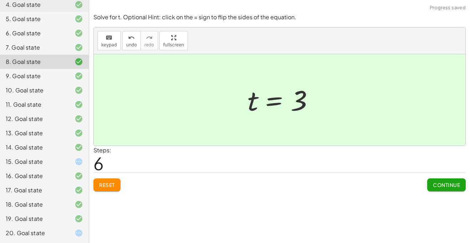
click at [290, 99] on div at bounding box center [282, 99] width 77 height 35
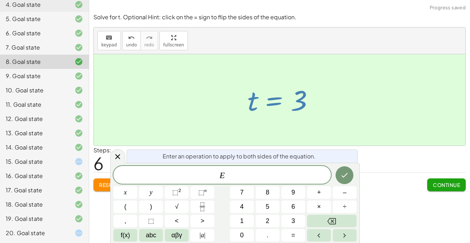
click at [327, 121] on div at bounding box center [279, 99] width 371 height 91
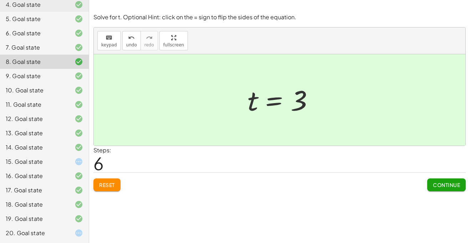
click at [450, 184] on span "Continue" at bounding box center [446, 184] width 27 height 6
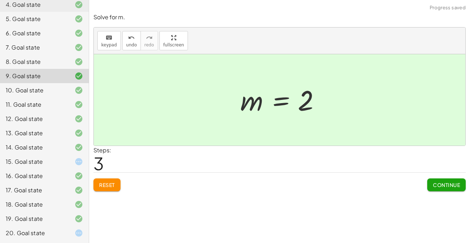
click at [66, 183] on div "15. Goal state" at bounding box center [44, 190] width 89 height 14
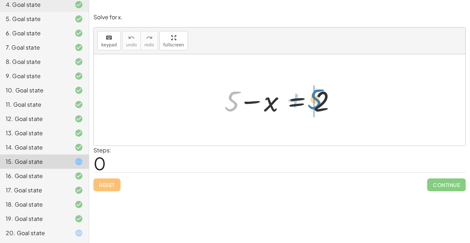
drag, startPoint x: 235, startPoint y: 103, endPoint x: 317, endPoint y: 102, distance: 82.3
click at [317, 102] on div at bounding box center [282, 100] width 123 height 37
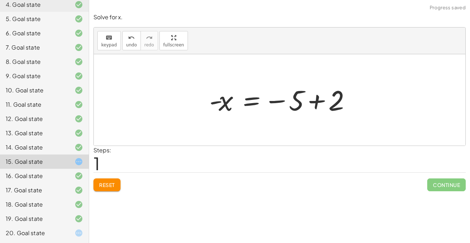
click at [311, 102] on div at bounding box center [282, 99] width 153 height 35
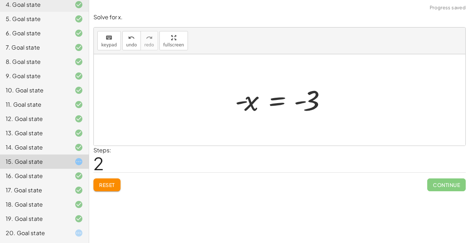
click at [255, 100] on div at bounding box center [282, 99] width 102 height 35
click at [246, 104] on div at bounding box center [282, 99] width 102 height 35
click at [298, 102] on div at bounding box center [282, 99] width 102 height 35
click at [306, 100] on div at bounding box center [282, 99] width 102 height 35
drag, startPoint x: 252, startPoint y: 106, endPoint x: 310, endPoint y: 101, distance: 59.0
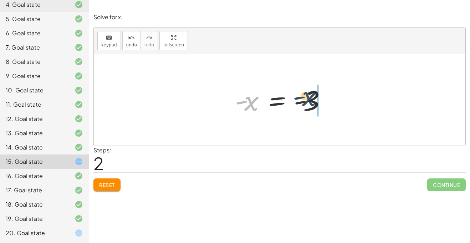
click at [310, 101] on div at bounding box center [282, 99] width 102 height 35
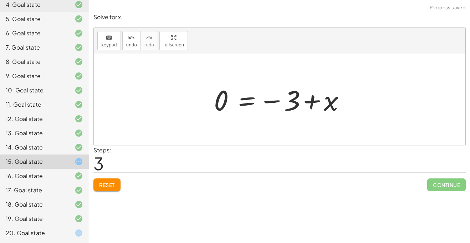
click at [310, 101] on div at bounding box center [282, 99] width 144 height 35
drag, startPoint x: 331, startPoint y: 103, endPoint x: 235, endPoint y: 98, distance: 96.0
click at [235, 98] on div at bounding box center [282, 99] width 144 height 35
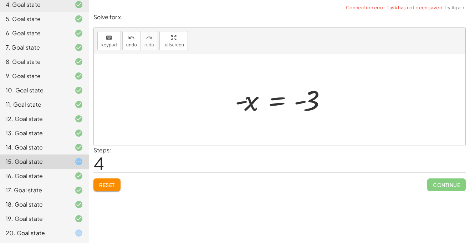
click at [299, 104] on div at bounding box center [282, 99] width 102 height 35
click at [111, 184] on span "Reset" at bounding box center [107, 184] width 16 height 6
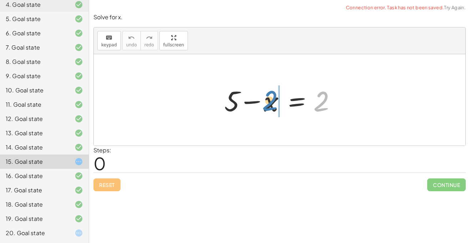
drag, startPoint x: 322, startPoint y: 104, endPoint x: 269, endPoint y: 104, distance: 52.7
click at [269, 104] on div at bounding box center [282, 100] width 123 height 37
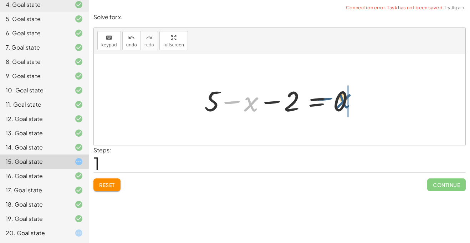
drag, startPoint x: 247, startPoint y: 102, endPoint x: 346, endPoint y: 99, distance: 98.4
click at [346, 99] on div at bounding box center [282, 100] width 163 height 37
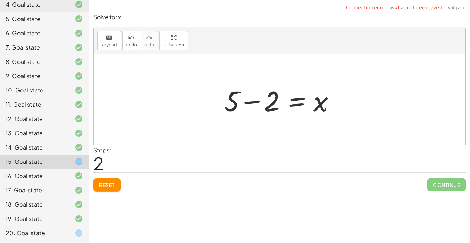
click at [268, 104] on div at bounding box center [282, 100] width 123 height 37
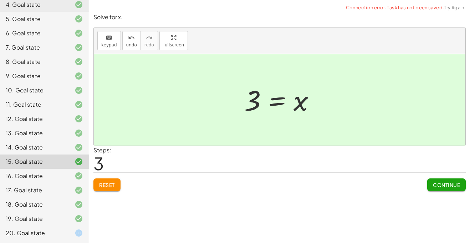
click at [442, 186] on span "Continue" at bounding box center [446, 184] width 27 height 6
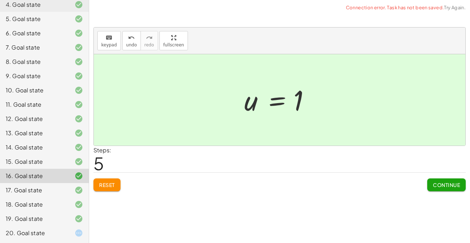
click at [77, 234] on icon at bounding box center [78, 232] width 9 height 9
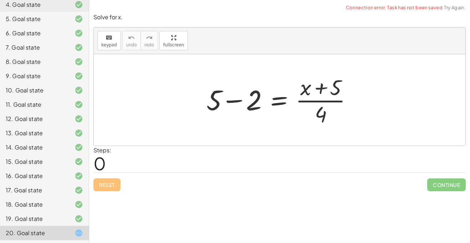
click at [245, 104] on div at bounding box center [282, 99] width 158 height 55
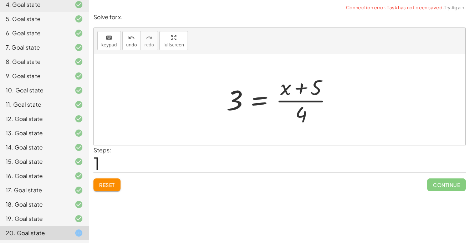
click at [299, 101] on div at bounding box center [282, 99] width 119 height 55
drag, startPoint x: 299, startPoint y: 111, endPoint x: 212, endPoint y: 97, distance: 88.5
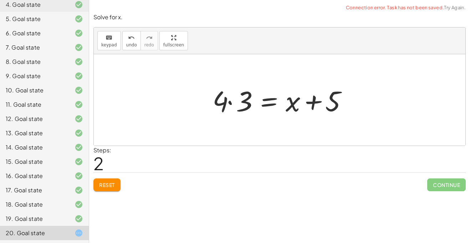
click at [212, 97] on div at bounding box center [282, 100] width 146 height 37
click at [223, 98] on div at bounding box center [282, 100] width 146 height 37
click at [232, 98] on div at bounding box center [282, 100] width 146 height 37
click at [232, 98] on div at bounding box center [286, 100] width 137 height 37
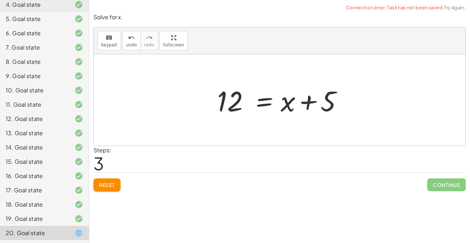
click at [308, 98] on div at bounding box center [281, 100] width 137 height 37
drag, startPoint x: 291, startPoint y: 102, endPoint x: 242, endPoint y: 100, distance: 48.9
click at [242, 100] on div at bounding box center [281, 100] width 137 height 37
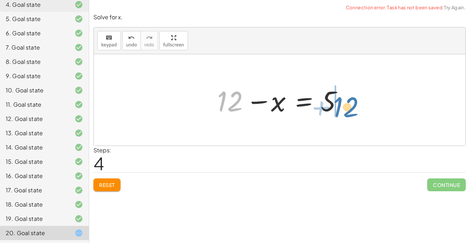
drag, startPoint x: 234, startPoint y: 100, endPoint x: 350, endPoint y: 105, distance: 115.5
click at [350, 105] on div at bounding box center [281, 100] width 137 height 37
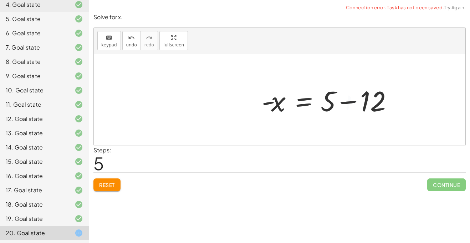
click at [350, 105] on div at bounding box center [331, 100] width 146 height 37
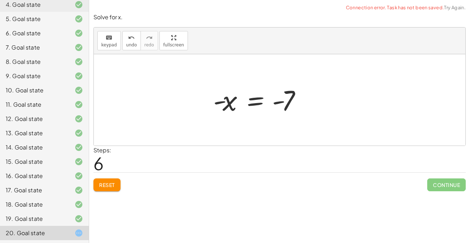
click at [274, 104] on div at bounding box center [261, 99] width 102 height 35
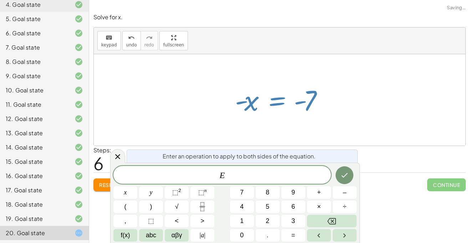
click at [336, 107] on div at bounding box center [279, 99] width 371 height 91
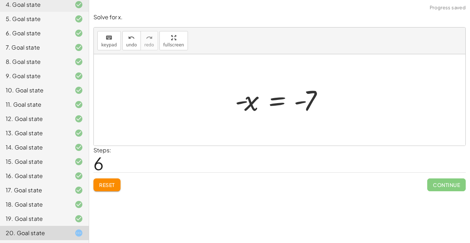
click at [242, 108] on div at bounding box center [282, 99] width 102 height 35
click at [120, 186] on button "Reset" at bounding box center [106, 184] width 27 height 13
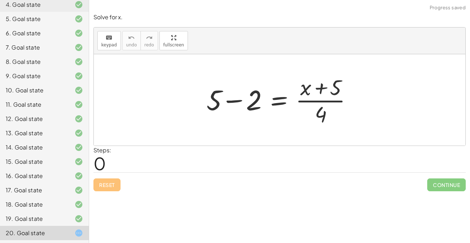
click at [234, 92] on div at bounding box center [282, 99] width 158 height 55
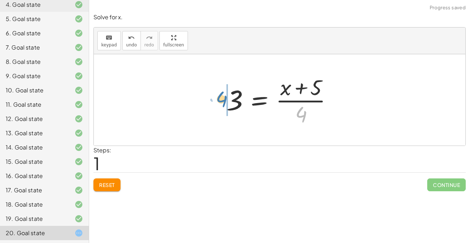
drag, startPoint x: 304, startPoint y: 115, endPoint x: 224, endPoint y: 99, distance: 81.6
click at [224, 99] on div at bounding box center [282, 99] width 119 height 55
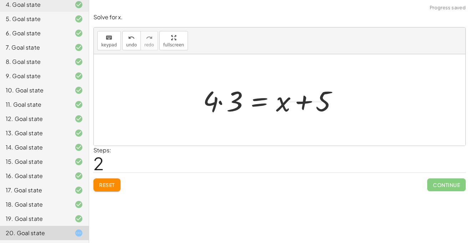
click at [231, 105] on div at bounding box center [272, 100] width 146 height 37
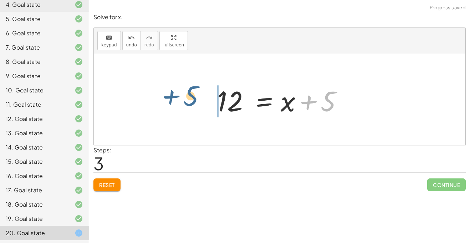
drag, startPoint x: 328, startPoint y: 104, endPoint x: 190, endPoint y: 98, distance: 138.0
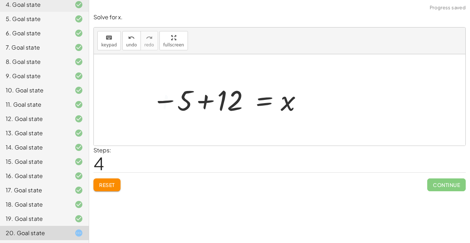
click at [215, 103] on div at bounding box center [227, 99] width 158 height 35
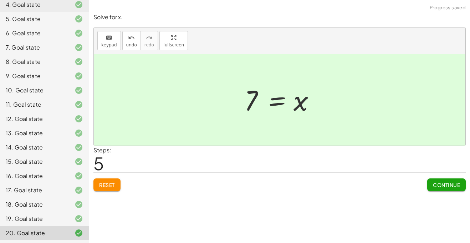
click at [447, 183] on span "Continue" at bounding box center [446, 184] width 27 height 6
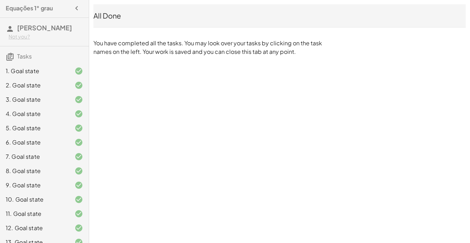
scroll to position [2, 0]
click at [30, 72] on div "1. Goal state" at bounding box center [34, 70] width 57 height 9
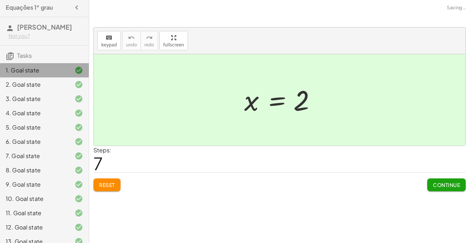
click at [48, 72] on div "1. Goal state" at bounding box center [34, 70] width 57 height 9
click at [88, 191] on div "8. Goal state" at bounding box center [44, 198] width 89 height 14
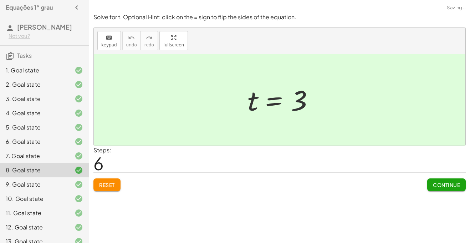
click at [106, 178] on button "Reset" at bounding box center [106, 184] width 27 height 13
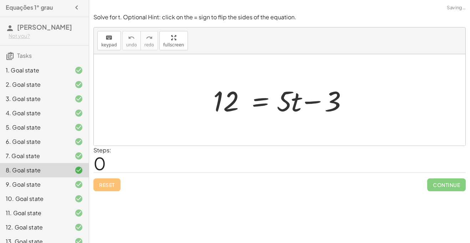
click at [40, 72] on div "1. Goal state" at bounding box center [34, 70] width 57 height 9
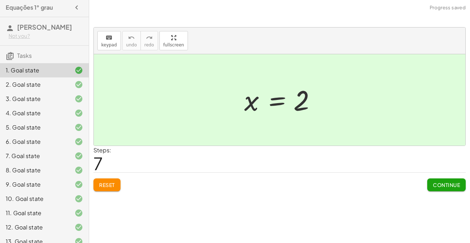
click at [107, 186] on span "Reset" at bounding box center [107, 184] width 16 height 6
click at [107, 186] on div "Reset Continue" at bounding box center [279, 181] width 372 height 19
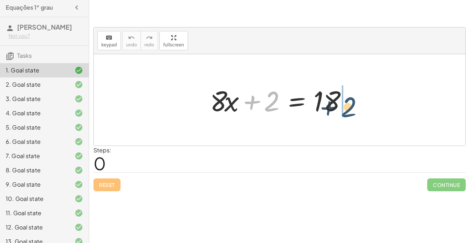
drag, startPoint x: 266, startPoint y: 96, endPoint x: 369, endPoint y: 102, distance: 103.2
click at [369, 102] on div "+ 2 + · 8 · x + 2 = 18" at bounding box center [279, 99] width 371 height 91
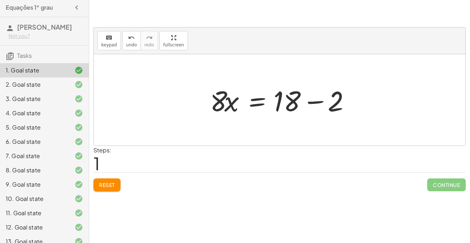
click at [323, 98] on div at bounding box center [281, 100] width 151 height 37
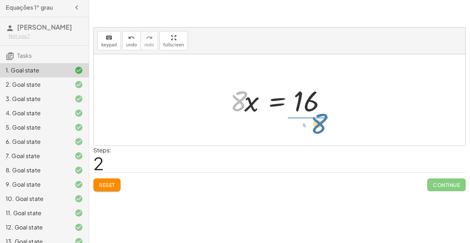
drag, startPoint x: 242, startPoint y: 98, endPoint x: 299, endPoint y: 112, distance: 59.4
click at [299, 112] on div at bounding box center [282, 100] width 112 height 37
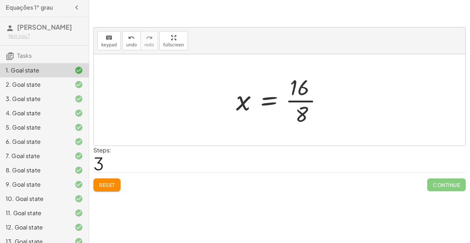
click at [304, 105] on div at bounding box center [281, 99] width 99 height 55
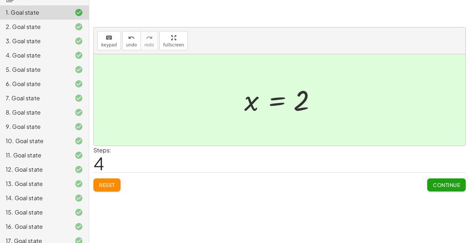
scroll to position [60, 0]
click at [65, 233] on div "15. Goal state" at bounding box center [44, 240] width 89 height 14
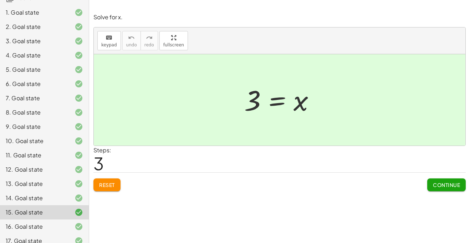
click at [98, 183] on button "Reset" at bounding box center [106, 184] width 27 height 13
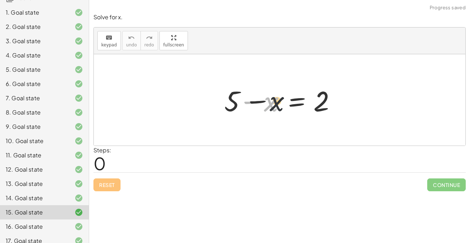
drag, startPoint x: 271, startPoint y: 105, endPoint x: 316, endPoint y: 107, distance: 44.9
click at [316, 107] on div at bounding box center [282, 100] width 123 height 37
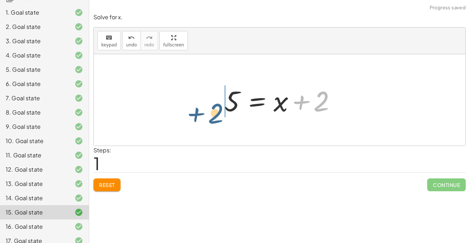
drag, startPoint x: 321, startPoint y: 102, endPoint x: 243, endPoint y: 101, distance: 78.4
click at [243, 101] on div at bounding box center [282, 100] width 123 height 37
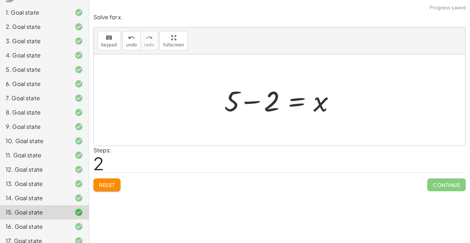
click at [243, 101] on div at bounding box center [282, 100] width 123 height 37
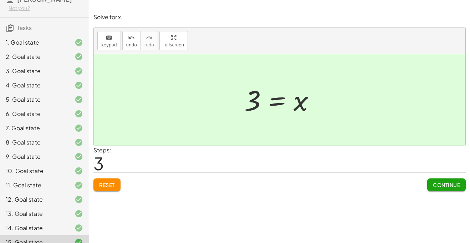
scroll to position [0, 0]
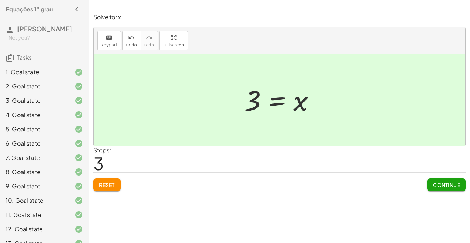
click at [22, 86] on div "2. Goal state" at bounding box center [34, 86] width 57 height 9
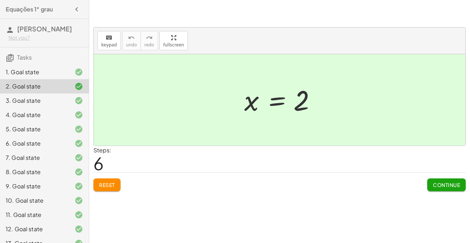
click at [117, 183] on button "Reset" at bounding box center [106, 184] width 27 height 13
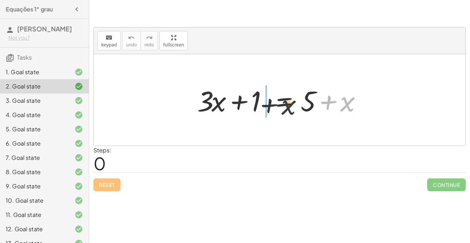
drag, startPoint x: 346, startPoint y: 105, endPoint x: 256, endPoint y: 108, distance: 89.5
click at [256, 108] on div at bounding box center [282, 100] width 177 height 37
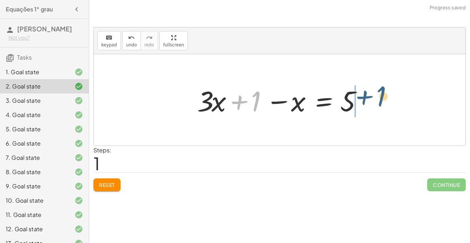
drag, startPoint x: 246, startPoint y: 102, endPoint x: 372, endPoint y: 97, distance: 125.9
click at [372, 97] on div "+ · 3 · x + 1 = + 5 + x + 1 + · 3 · x + 1 = 5 x −" at bounding box center [279, 100] width 186 height 40
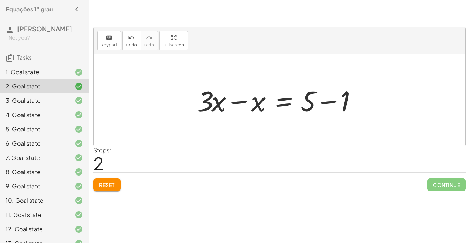
click at [341, 98] on div at bounding box center [282, 100] width 177 height 37
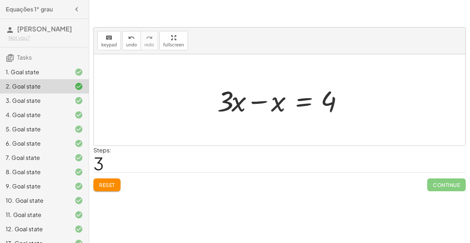
click at [279, 108] on div at bounding box center [281, 100] width 137 height 37
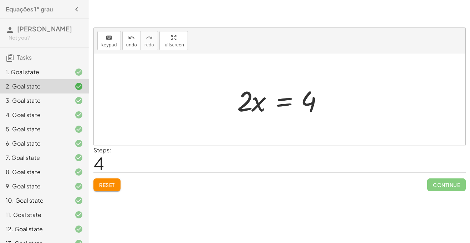
click at [259, 105] on div at bounding box center [281, 100] width 97 height 37
drag, startPoint x: 248, startPoint y: 100, endPoint x: 342, endPoint y: 125, distance: 97.3
click at [342, 125] on div "+ · 3 · x + 1 = + 5 + x + · 3 · x + 1 − x = 5 + · 3 · x − x = + 5 − 1 + · 3 · x…" at bounding box center [279, 99] width 371 height 91
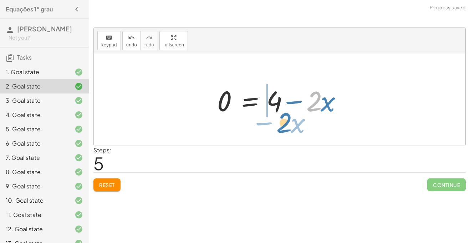
drag, startPoint x: 320, startPoint y: 98, endPoint x: 287, endPoint y: 118, distance: 38.4
click at [287, 118] on div "+ · 3 · x + 1 = + 5 + x + · 3 · x + 1 − x = 5 + · 3 · x − x = + 5 − 1 + · 3 · x…" at bounding box center [279, 100] width 146 height 40
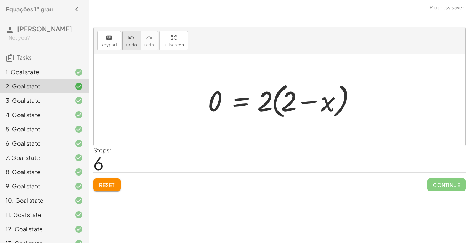
click at [127, 45] on span "undo" at bounding box center [131, 44] width 11 height 5
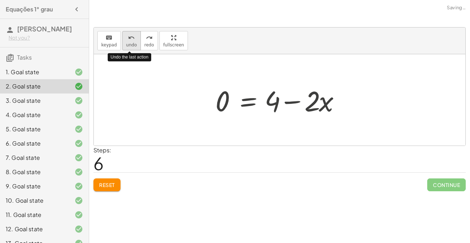
click at [127, 45] on span "undo" at bounding box center [131, 44] width 11 height 5
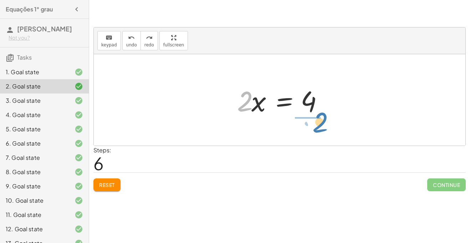
drag, startPoint x: 247, startPoint y: 100, endPoint x: 316, endPoint y: 123, distance: 72.4
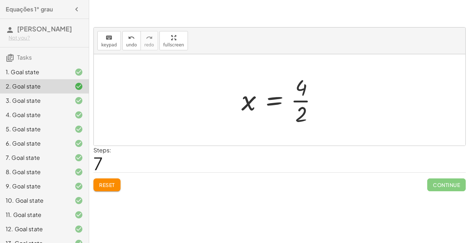
click at [307, 97] on div at bounding box center [282, 99] width 89 height 55
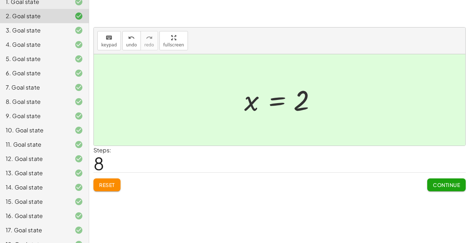
scroll to position [110, 0]
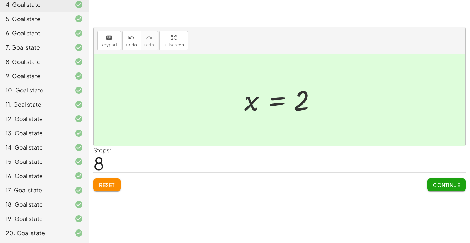
click at [64, 233] on div at bounding box center [73, 232] width 20 height 9
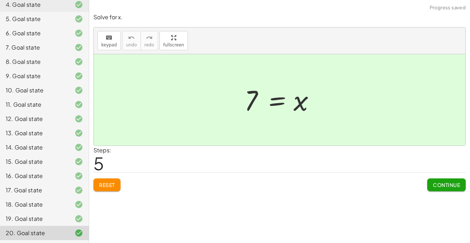
click at [64, 233] on div at bounding box center [73, 232] width 20 height 9
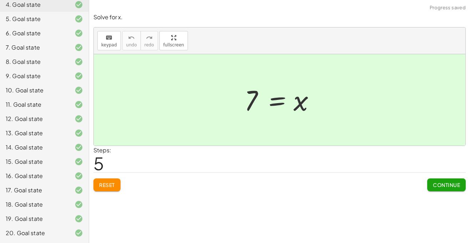
click at [64, 233] on div at bounding box center [73, 232] width 20 height 9
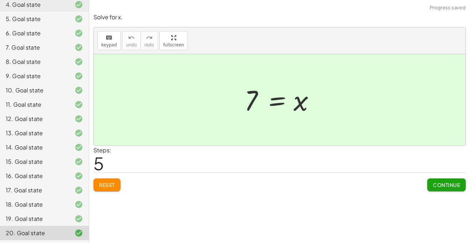
click at [69, 232] on div at bounding box center [73, 232] width 20 height 9
click at [48, 234] on div "20. Goal state" at bounding box center [34, 232] width 57 height 9
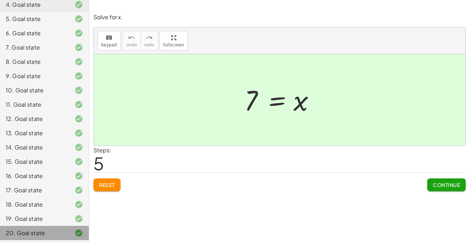
click at [48, 234] on div "20. Goal state" at bounding box center [34, 232] width 57 height 9
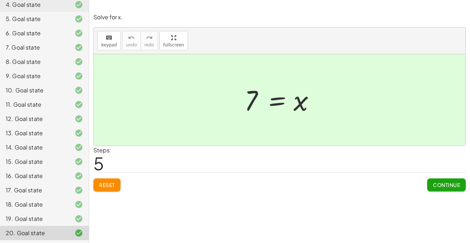
click at [448, 183] on span "Continue" at bounding box center [446, 184] width 27 height 6
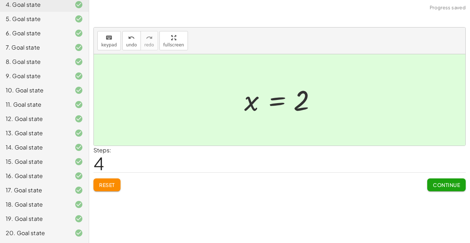
click at [77, 236] on icon at bounding box center [78, 232] width 9 height 9
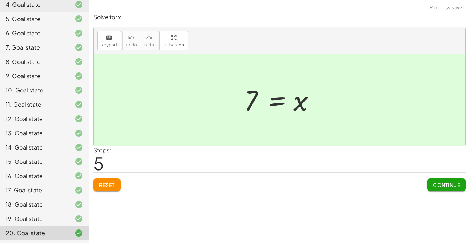
click at [113, 186] on span "Reset" at bounding box center [107, 184] width 16 height 6
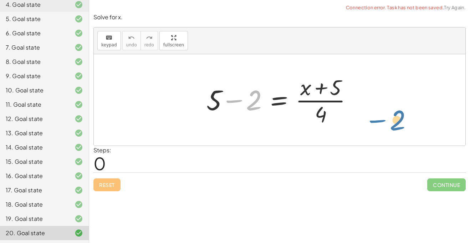
drag, startPoint x: 255, startPoint y: 98, endPoint x: 414, endPoint y: 89, distance: 159.2
click at [414, 89] on div "− 2 + 5 − 2 = · ( + x + 5 ) · 4" at bounding box center [279, 99] width 371 height 91
drag, startPoint x: 258, startPoint y: 98, endPoint x: 387, endPoint y: 111, distance: 130.4
click at [387, 111] on div "− 2 + 5 − 2 = · ( + x + 5 ) · 4" at bounding box center [279, 99] width 371 height 91
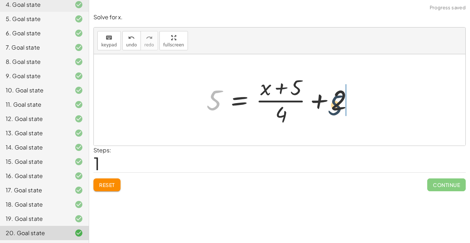
drag, startPoint x: 218, startPoint y: 104, endPoint x: 406, endPoint y: 114, distance: 188.4
click at [406, 114] on div "+ 5 − 2 = · ( + x + 5 ) · 4 5 5 2 = · ( + x + 5 ) · 4 + +" at bounding box center [279, 99] width 371 height 91
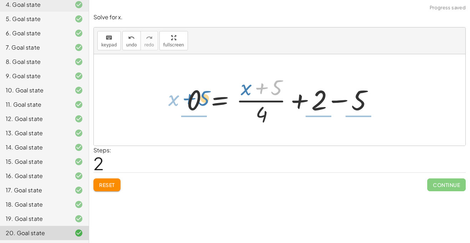
drag, startPoint x: 252, startPoint y: 87, endPoint x: 176, endPoint y: 98, distance: 76.7
click at [176, 98] on div "+ 5 − 2 = · ( + x + 5 ) · 4 5 = + · ( + x + 5 ) · 4 + 2 + 5 · ( + x ) 5 2 = · (…" at bounding box center [279, 100] width 207 height 58
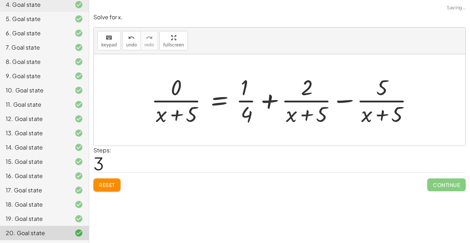
click at [100, 186] on span "Reset" at bounding box center [107, 184] width 16 height 6
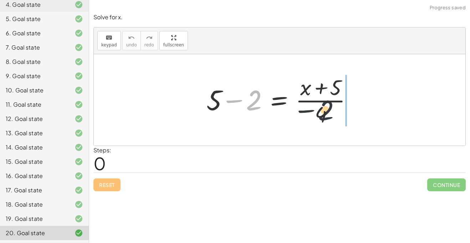
drag, startPoint x: 256, startPoint y: 98, endPoint x: 401, endPoint y: 114, distance: 146.7
click at [401, 114] on div "− 2 + 5 − 2 = · ( + x + 5 ) · 4" at bounding box center [279, 99] width 371 height 91
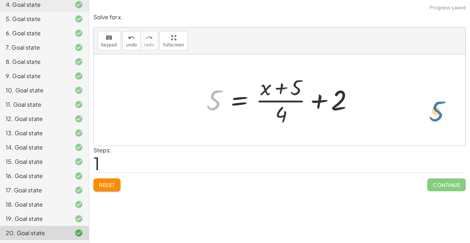
drag, startPoint x: 215, startPoint y: 105, endPoint x: 449, endPoint y: 119, distance: 234.9
click at [449, 119] on div "+ 5 − 2 = · ( + x + 5 ) · 4 5 5 2 = · ( + x + 5 ) · 4 + +" at bounding box center [279, 99] width 371 height 91
drag, startPoint x: 219, startPoint y: 104, endPoint x: 397, endPoint y: 106, distance: 178.6
click at [397, 106] on div "+ 5 − 2 = · ( + x + 5 ) · 4 5 5 2 = · ( + x + 5 ) · 4 + +" at bounding box center [279, 99] width 371 height 91
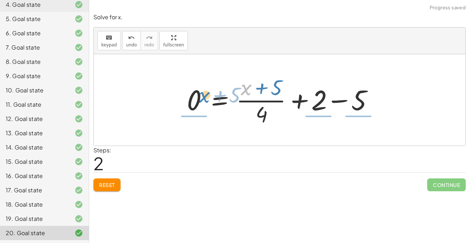
drag, startPoint x: 244, startPoint y: 88, endPoint x: 194, endPoint y: 96, distance: 50.8
click at [194, 96] on div at bounding box center [282, 99] width 198 height 55
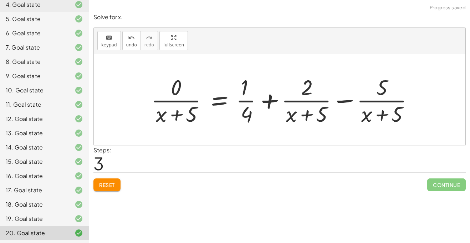
click at [108, 181] on span "Reset" at bounding box center [107, 184] width 16 height 6
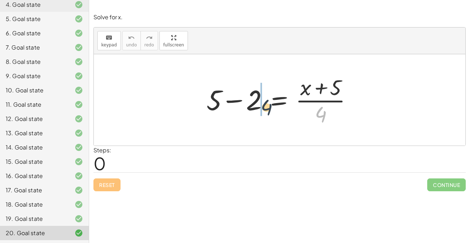
drag, startPoint x: 319, startPoint y: 112, endPoint x: 252, endPoint y: 99, distance: 67.7
click at [252, 99] on div at bounding box center [282, 99] width 158 height 55
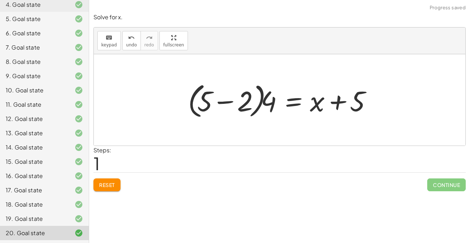
click at [249, 99] on div at bounding box center [282, 99] width 196 height 41
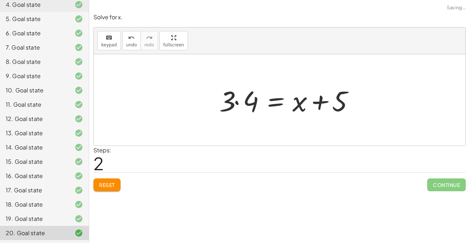
click at [262, 104] on div at bounding box center [289, 100] width 146 height 37
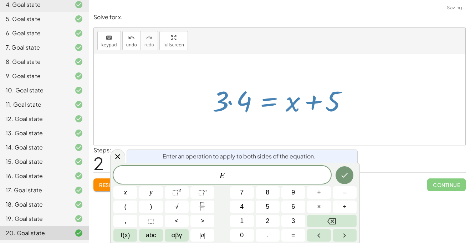
click at [241, 103] on div at bounding box center [282, 100] width 146 height 37
click at [117, 159] on icon at bounding box center [117, 156] width 9 height 9
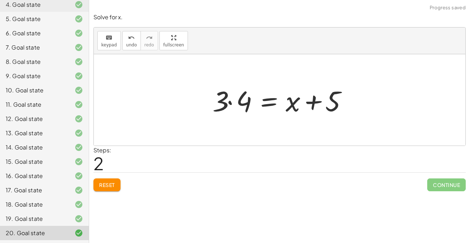
click at [236, 96] on div at bounding box center [282, 100] width 146 height 37
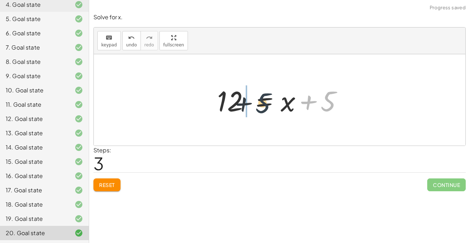
drag, startPoint x: 332, startPoint y: 104, endPoint x: 251, endPoint y: 109, distance: 81.5
click at [251, 109] on div at bounding box center [281, 100] width 137 height 37
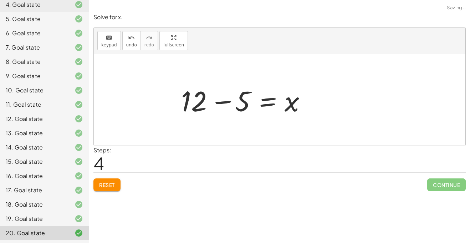
click at [232, 102] on div at bounding box center [245, 100] width 137 height 37
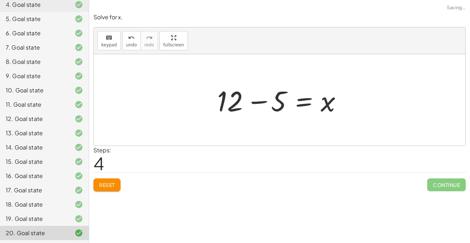
click at [232, 102] on div at bounding box center [281, 100] width 137 height 37
click at [249, 101] on div at bounding box center [281, 100] width 137 height 37
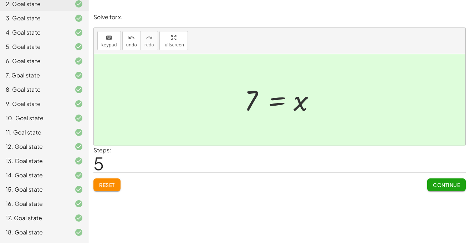
scroll to position [83, 0]
click at [57, 153] on div "11. Goal state" at bounding box center [44, 160] width 89 height 14
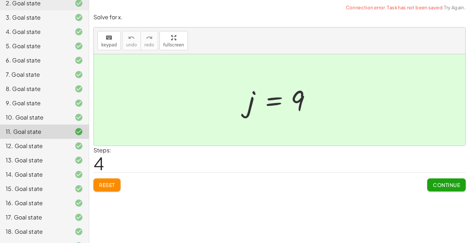
click at [103, 184] on span "Reset" at bounding box center [107, 184] width 16 height 6
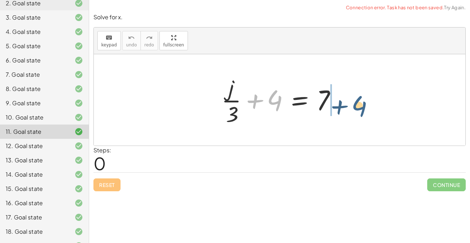
drag, startPoint x: 274, startPoint y: 94, endPoint x: 361, endPoint y: 101, distance: 87.2
click at [361, 101] on div "+ 4 + · j · 3 + 4 = 7" at bounding box center [279, 99] width 371 height 91
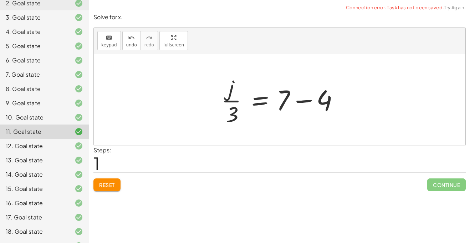
click at [306, 105] on div at bounding box center [282, 99] width 129 height 55
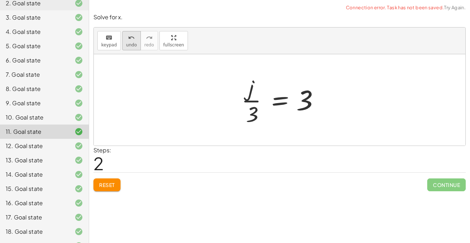
click at [123, 42] on button "undo undo" at bounding box center [131, 40] width 19 height 19
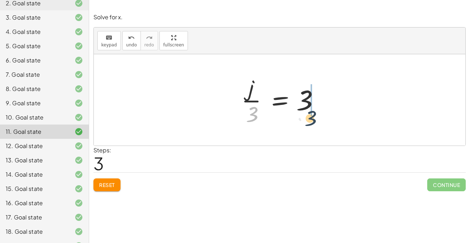
drag, startPoint x: 254, startPoint y: 113, endPoint x: 313, endPoint y: 118, distance: 59.3
click at [313, 118] on div at bounding box center [282, 99] width 89 height 55
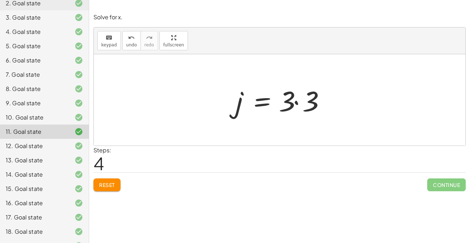
click at [313, 118] on div at bounding box center [282, 100] width 100 height 37
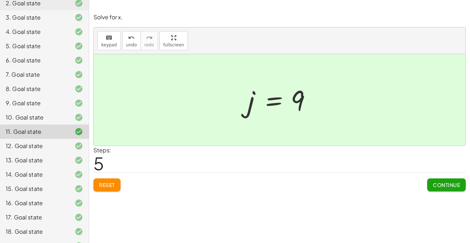
click at [32, 118] on div "10. Goal state" at bounding box center [34, 117] width 57 height 9
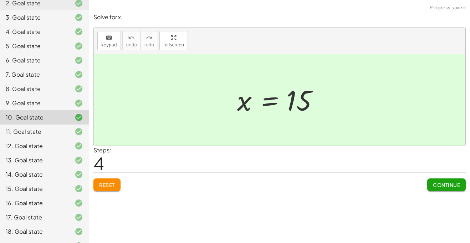
click at [108, 182] on span "Reset" at bounding box center [107, 184] width 16 height 6
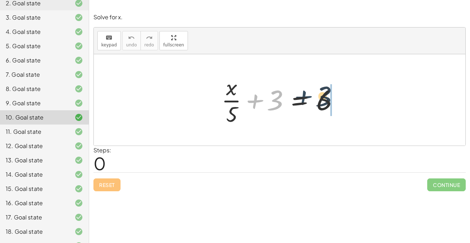
drag, startPoint x: 258, startPoint y: 96, endPoint x: 349, endPoint y: 96, distance: 90.5
click at [349, 96] on div "+ 3 + · x · 5 + 3 = 6" at bounding box center [279, 99] width 371 height 91
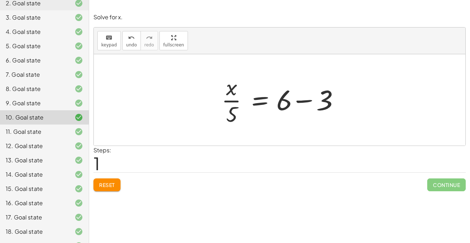
click at [322, 95] on div at bounding box center [282, 99] width 129 height 55
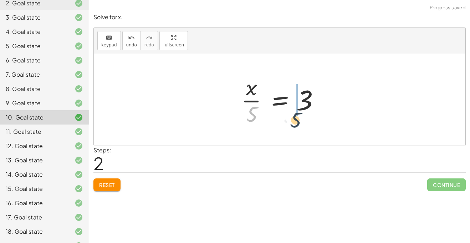
drag, startPoint x: 250, startPoint y: 115, endPoint x: 323, endPoint y: 129, distance: 74.2
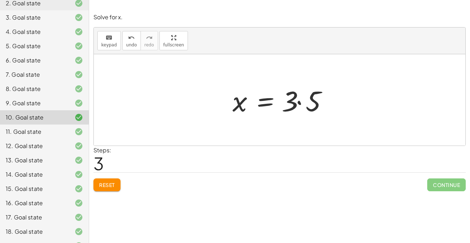
click at [314, 108] on div at bounding box center [282, 100] width 107 height 37
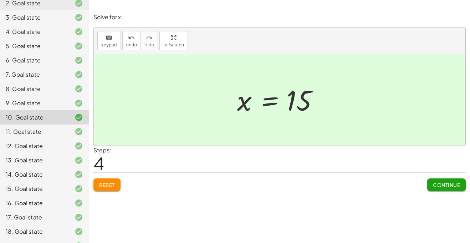
scroll to position [110, 0]
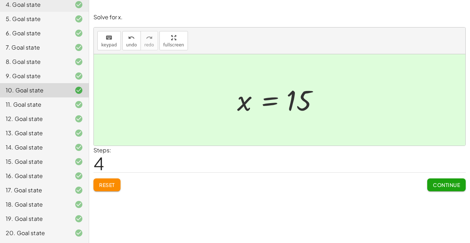
click at [35, 213] on div "19. Goal state" at bounding box center [44, 218] width 89 height 14
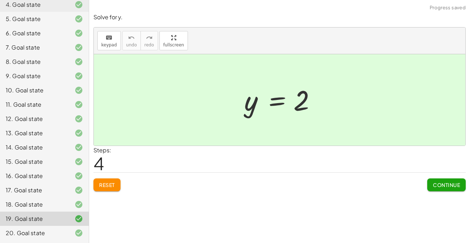
click at [33, 213] on div "19. Goal state" at bounding box center [44, 218] width 89 height 14
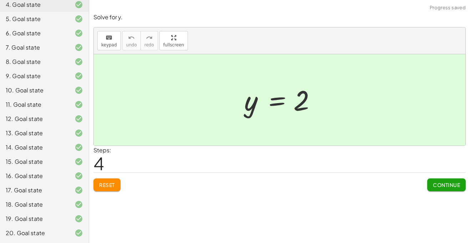
click at [45, 218] on div "19. Goal state" at bounding box center [34, 218] width 57 height 9
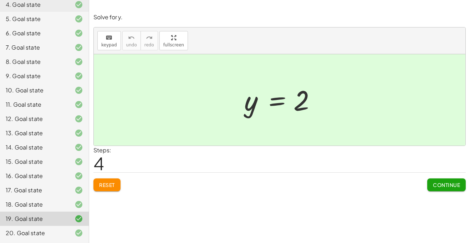
click at [109, 184] on span "Reset" at bounding box center [107, 184] width 16 height 6
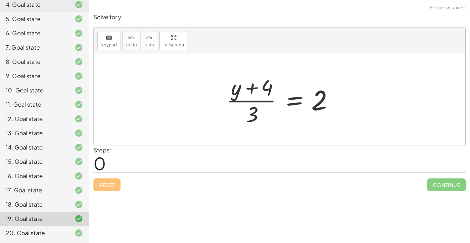
click at [42, 216] on div "19. Goal state" at bounding box center [34, 218] width 57 height 9
click at [67, 205] on div at bounding box center [73, 204] width 20 height 9
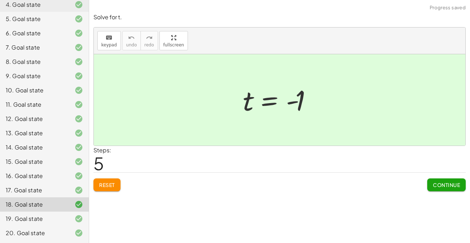
click at [108, 187] on span "Reset" at bounding box center [107, 184] width 16 height 6
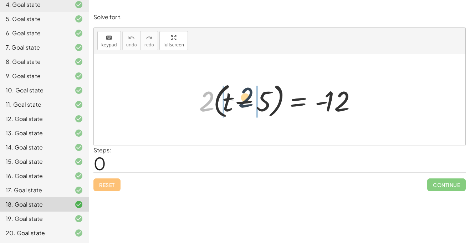
drag, startPoint x: 203, startPoint y: 107, endPoint x: 244, endPoint y: 104, distance: 40.8
click at [244, 104] on div at bounding box center [281, 99] width 173 height 41
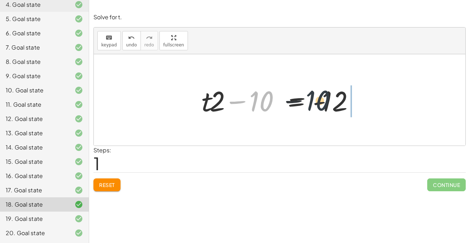
drag, startPoint x: 254, startPoint y: 105, endPoint x: 386, endPoint y: 113, distance: 132.5
click at [386, 113] on div "· 2 · ( + t − 5 ) = - 12 + · t · 2 − · 5 · 2 = - 12 − 10 + t − = - 12 · · 2 10" at bounding box center [279, 99] width 371 height 91
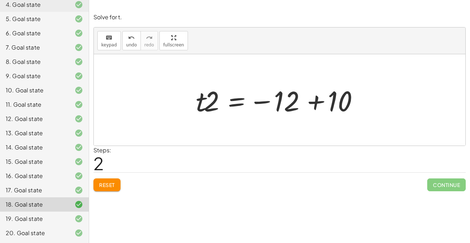
click at [310, 102] on div at bounding box center [282, 100] width 180 height 37
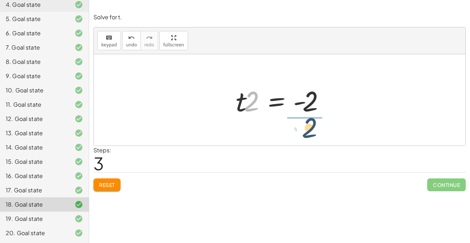
drag, startPoint x: 255, startPoint y: 104, endPoint x: 314, endPoint y: 132, distance: 65.2
click at [314, 132] on div "· 2 · ( + t − 5 ) = - 12 + · t · 2 − · 5 · 2 = - 12 + · t · 2 − 10 = - 12 · t ·…" at bounding box center [279, 99] width 371 height 91
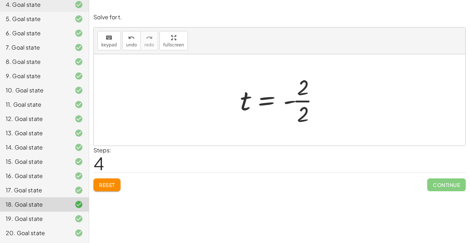
click at [305, 94] on div at bounding box center [282, 99] width 92 height 55
click at [304, 104] on div at bounding box center [282, 99] width 92 height 55
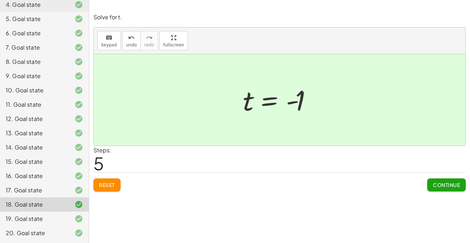
click at [65, 192] on div at bounding box center [73, 190] width 20 height 9
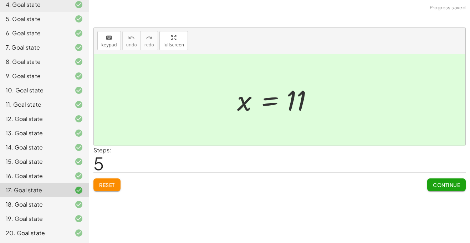
click at [102, 185] on span "Reset" at bounding box center [107, 184] width 16 height 6
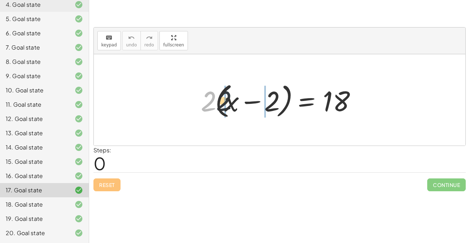
drag, startPoint x: 208, startPoint y: 105, endPoint x: 241, endPoint y: 105, distance: 32.8
click at [241, 105] on div at bounding box center [282, 99] width 170 height 41
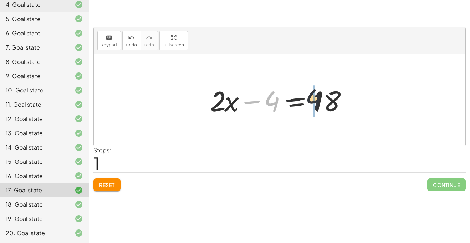
drag, startPoint x: 273, startPoint y: 103, endPoint x: 333, endPoint y: 100, distance: 59.6
click at [333, 100] on div at bounding box center [281, 100] width 151 height 37
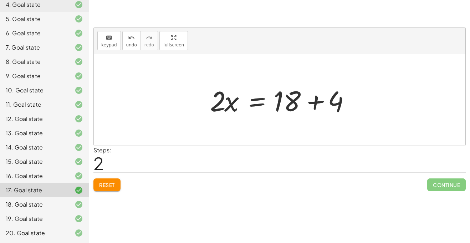
click at [330, 99] on div at bounding box center [281, 100] width 151 height 37
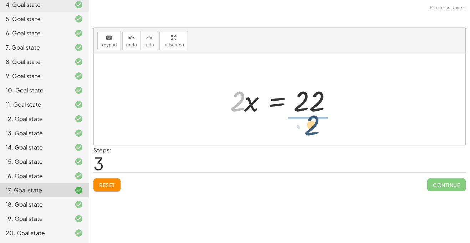
drag, startPoint x: 240, startPoint y: 104, endPoint x: 324, endPoint y: 127, distance: 86.5
click at [324, 127] on div "· 2 · ( + x − 2 ) = 18 + · 2 · x − · 2 · 2 = 18 + · 2 · x − 4 = 18 · 2 · x = + …" at bounding box center [279, 99] width 371 height 91
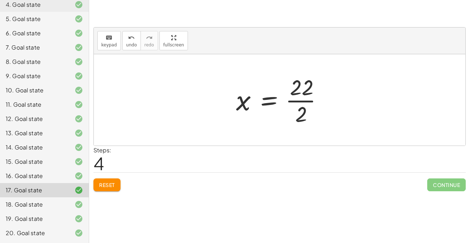
click at [306, 96] on div at bounding box center [281, 99] width 99 height 55
